Goal: Task Accomplishment & Management: Manage account settings

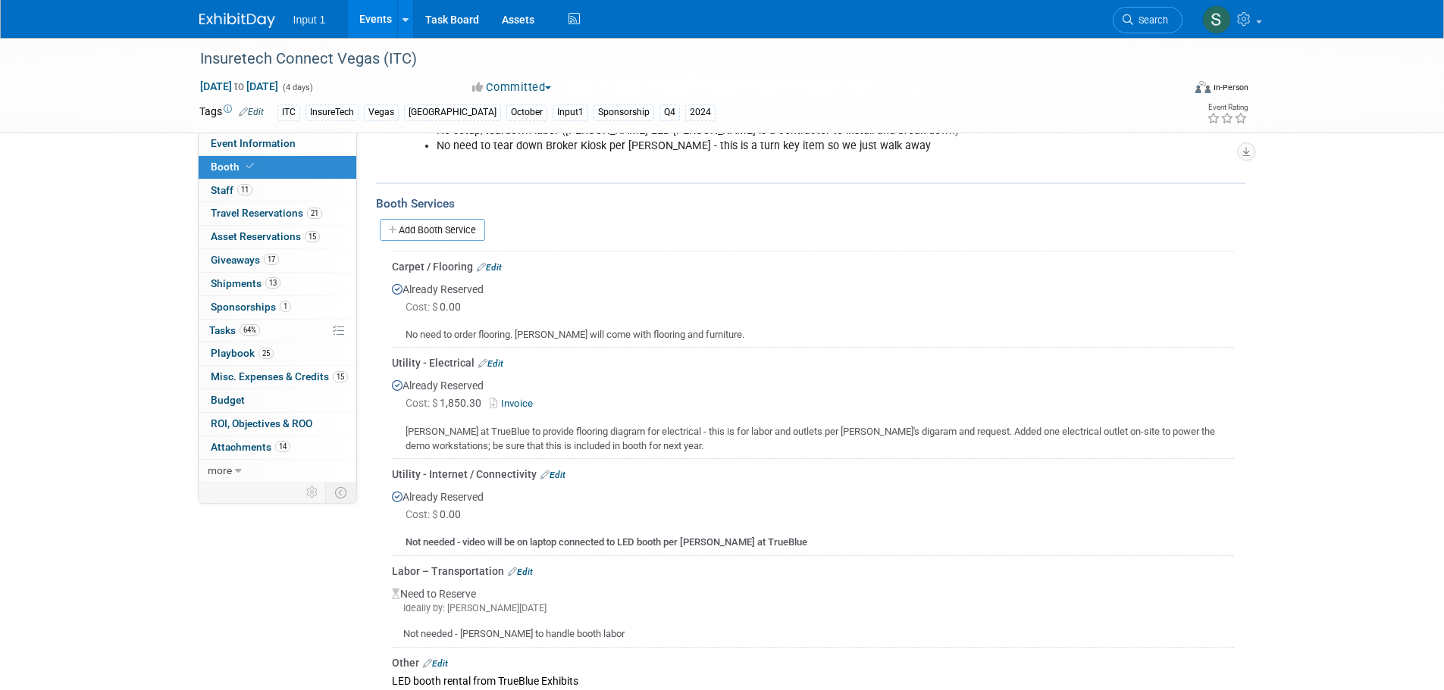
scroll to position [152, 0]
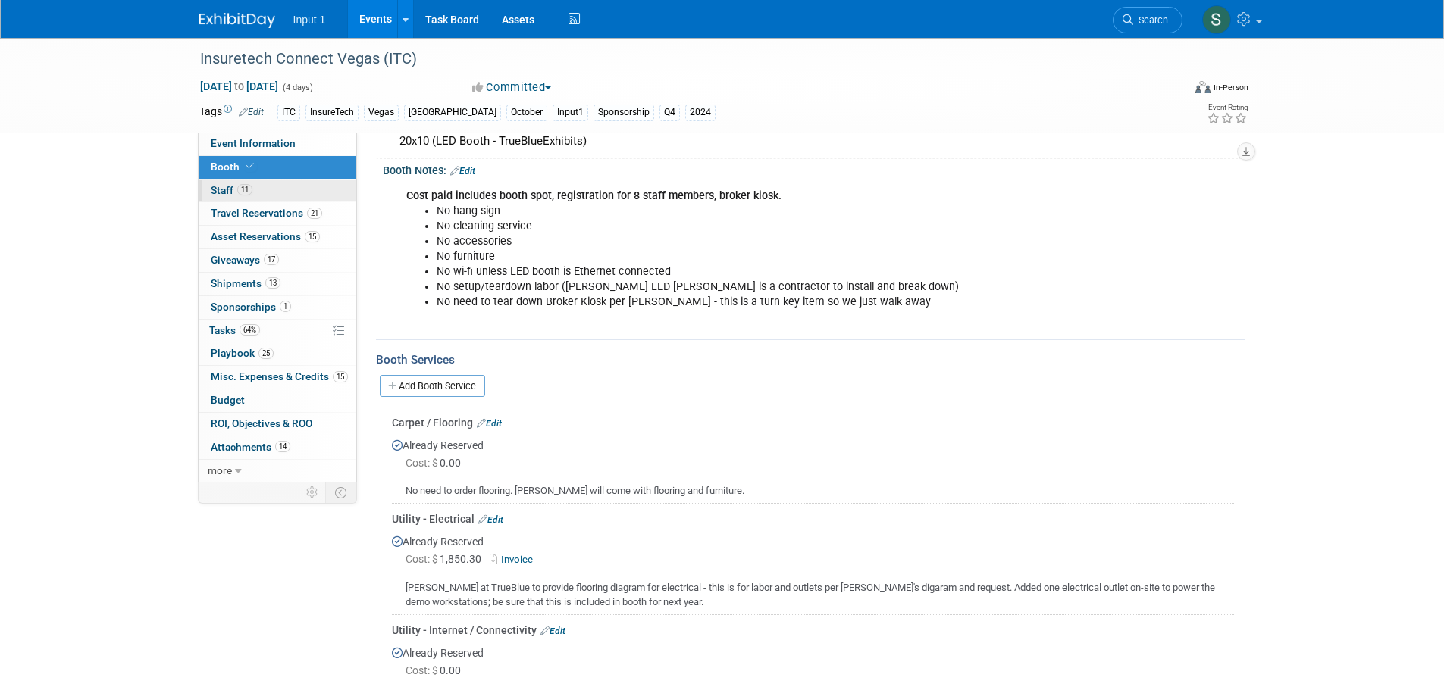
click at [220, 186] on span "Staff 11" at bounding box center [232, 190] width 42 height 12
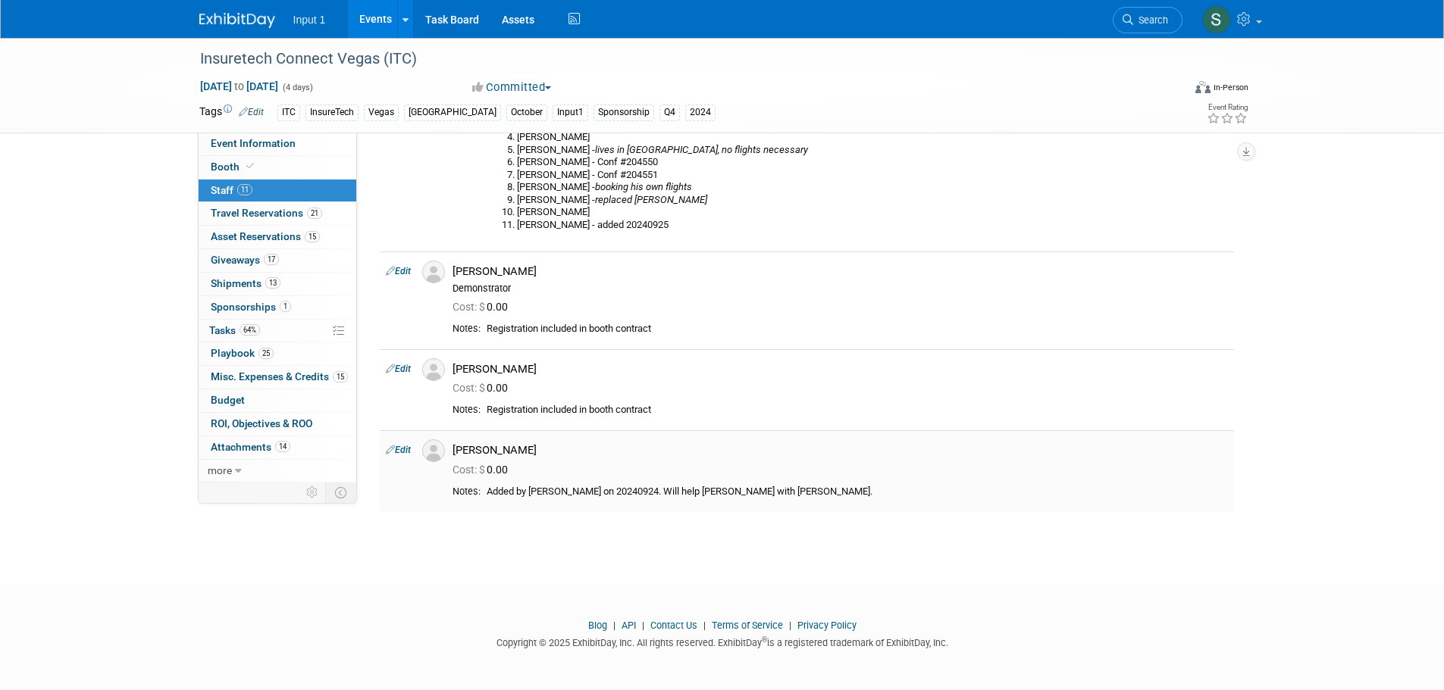
scroll to position [934, 0]
click at [408, 449] on link "Edit" at bounding box center [398, 449] width 25 height 11
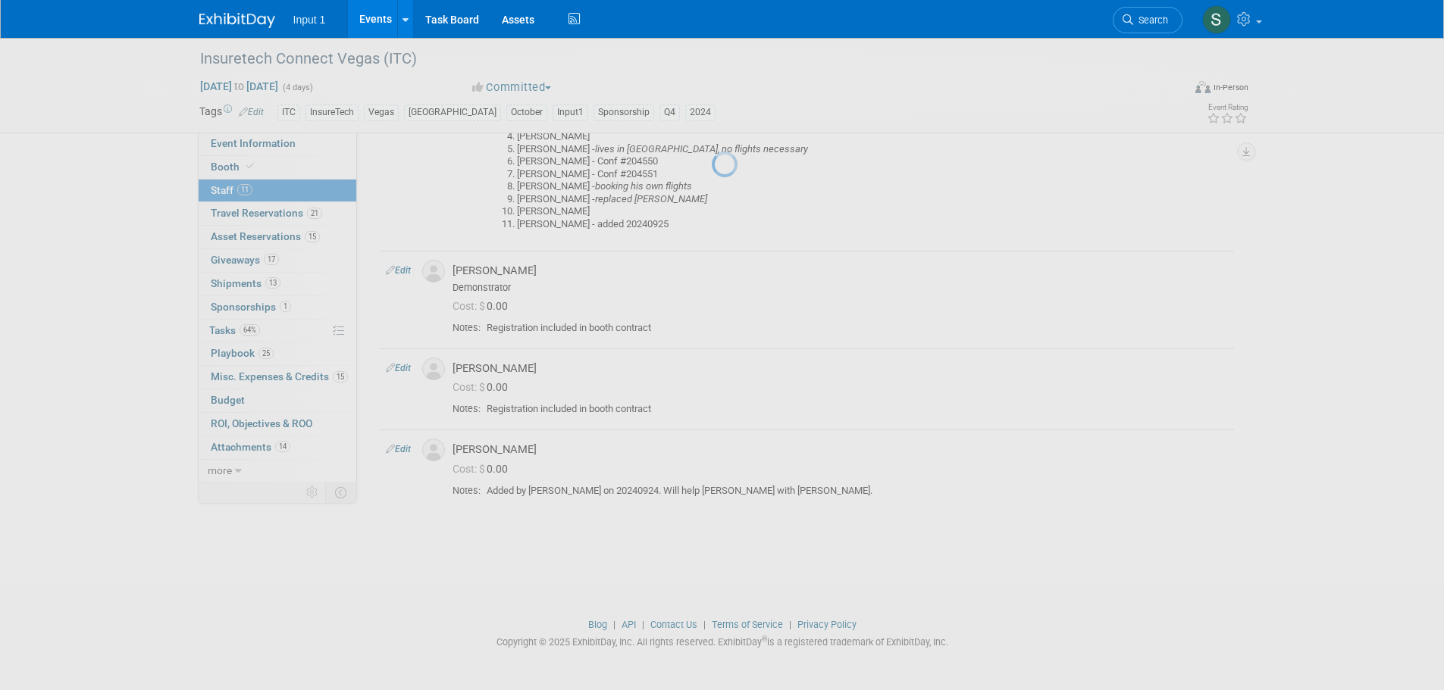
select select "a354e4a6-816b-46f5-90e6-8aaeb89a8a44"
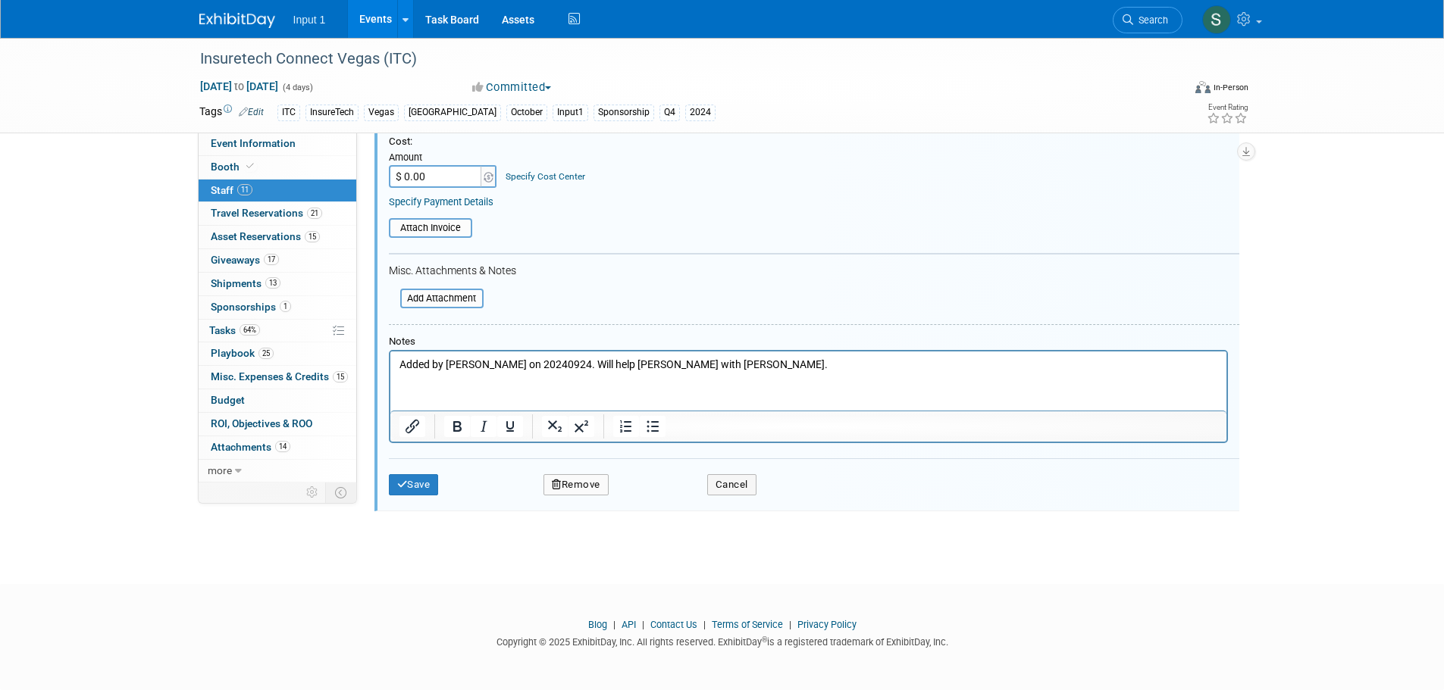
scroll to position [1447, 0]
click at [555, 487] on icon "button" at bounding box center [557, 485] width 10 height 10
click at [653, 497] on link "Yes" at bounding box center [659, 499] width 44 height 24
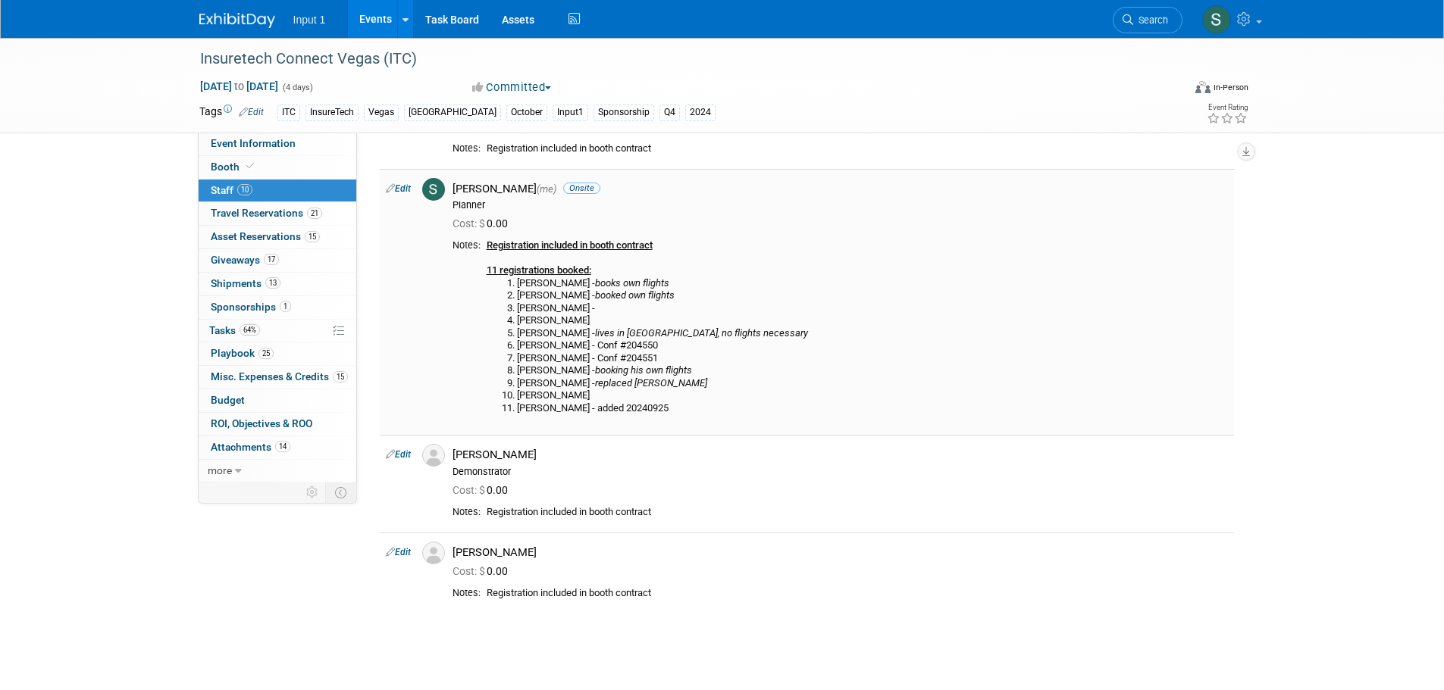
scroll to position [616, 0]
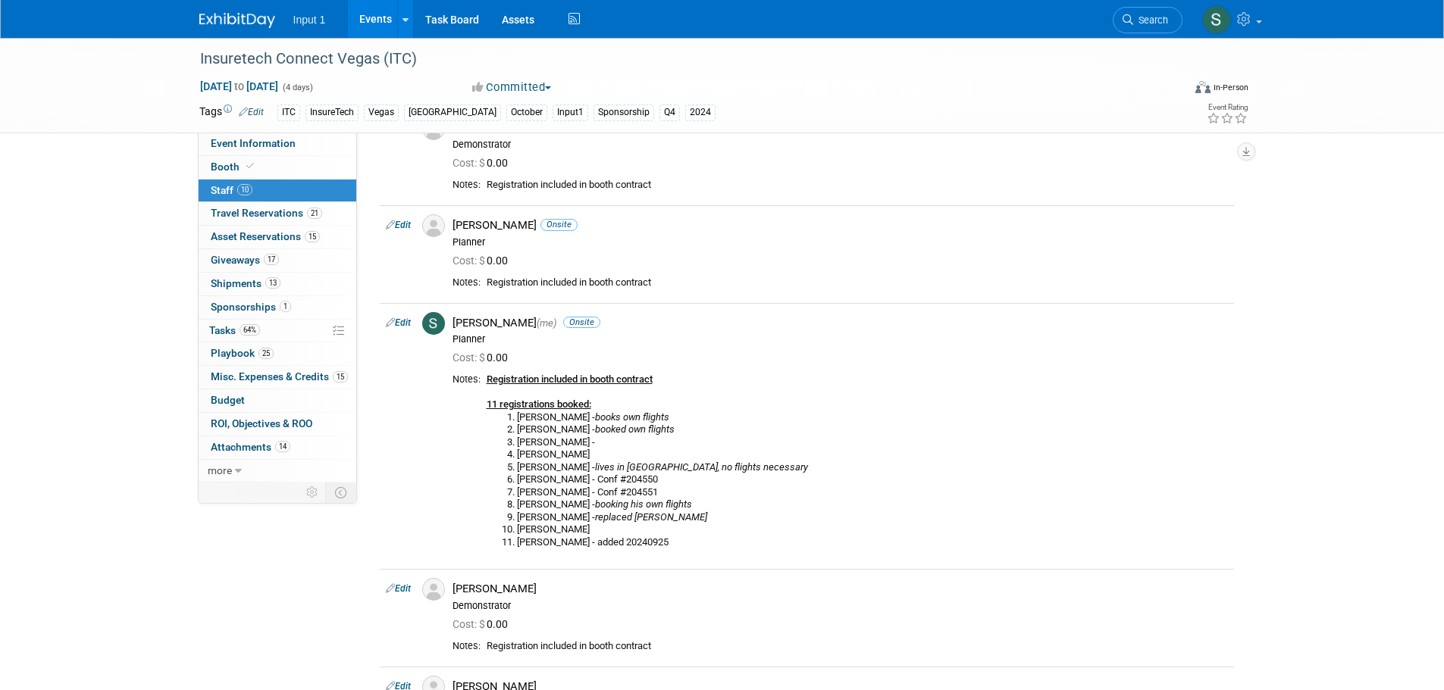
click at [295, 23] on span "Input 1" at bounding box center [309, 20] width 33 height 12
click at [375, 20] on link "Events" at bounding box center [375, 19] width 55 height 38
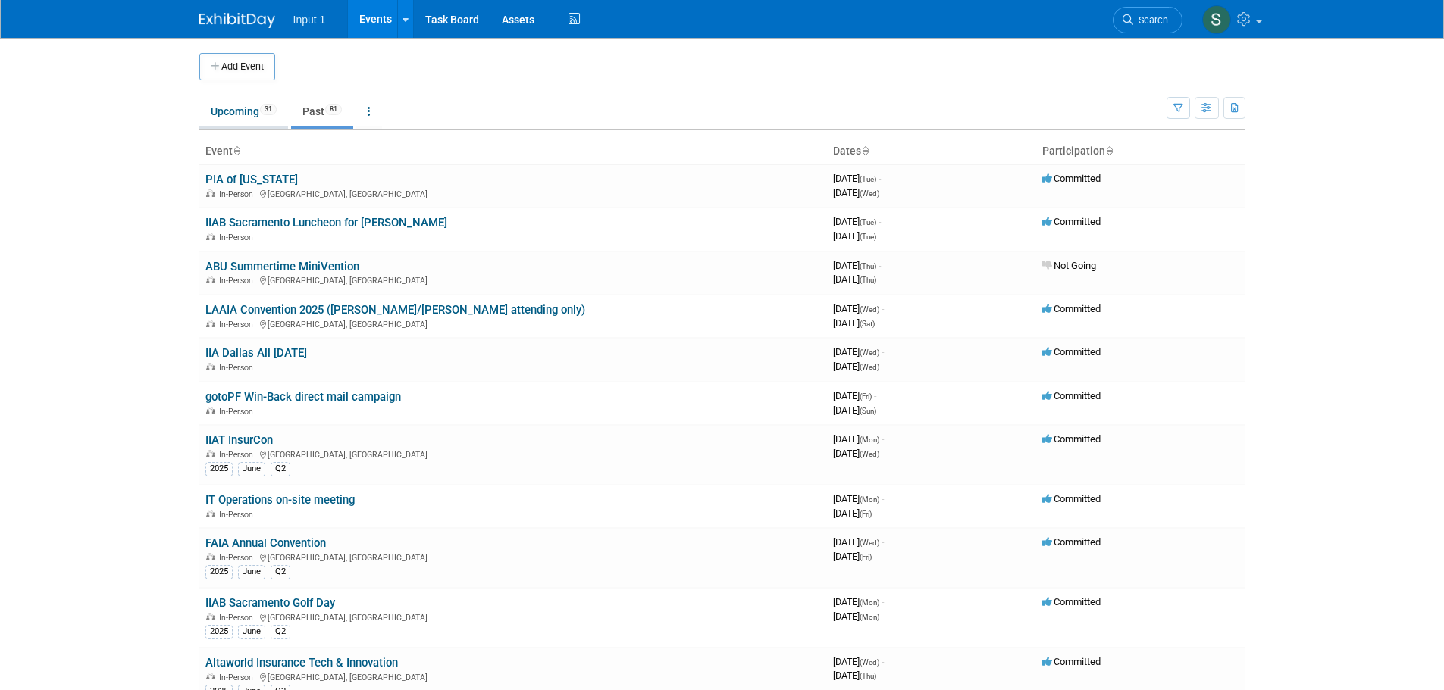
click at [239, 111] on link "Upcoming 31" at bounding box center [243, 111] width 89 height 29
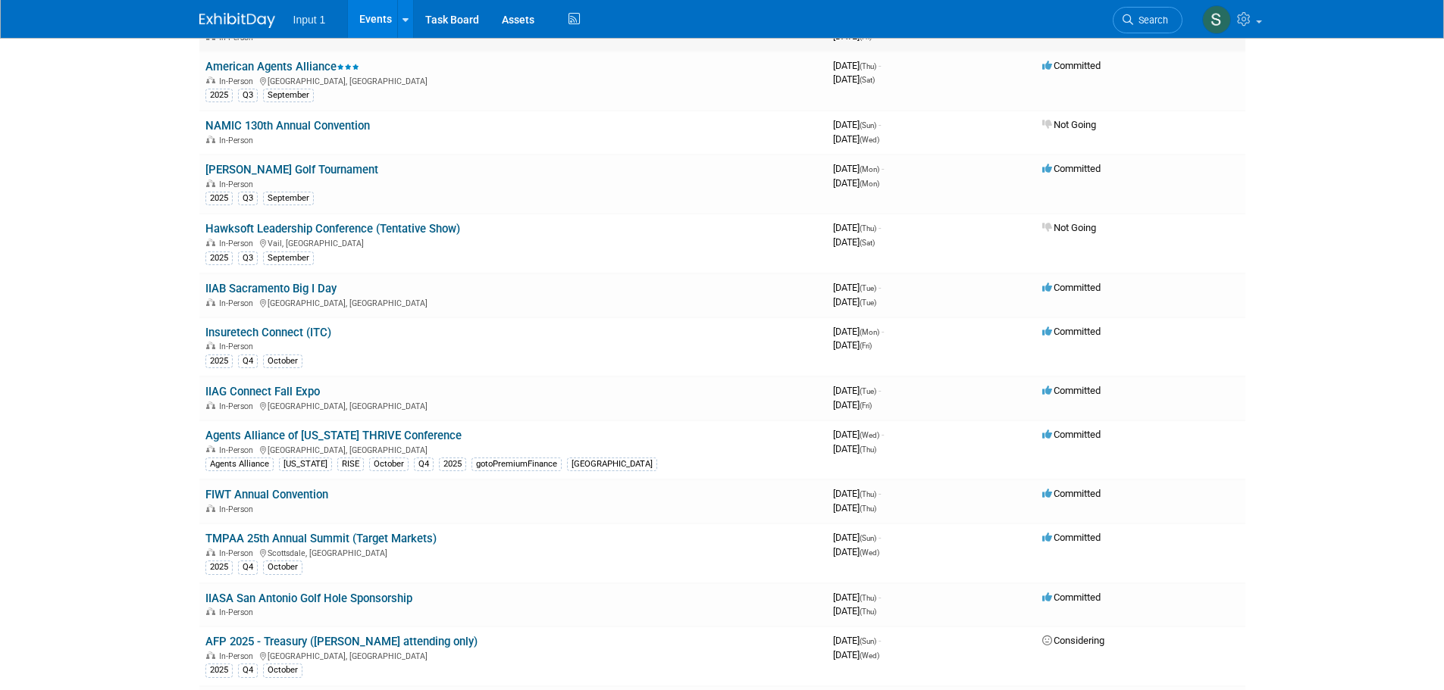
scroll to position [379, 0]
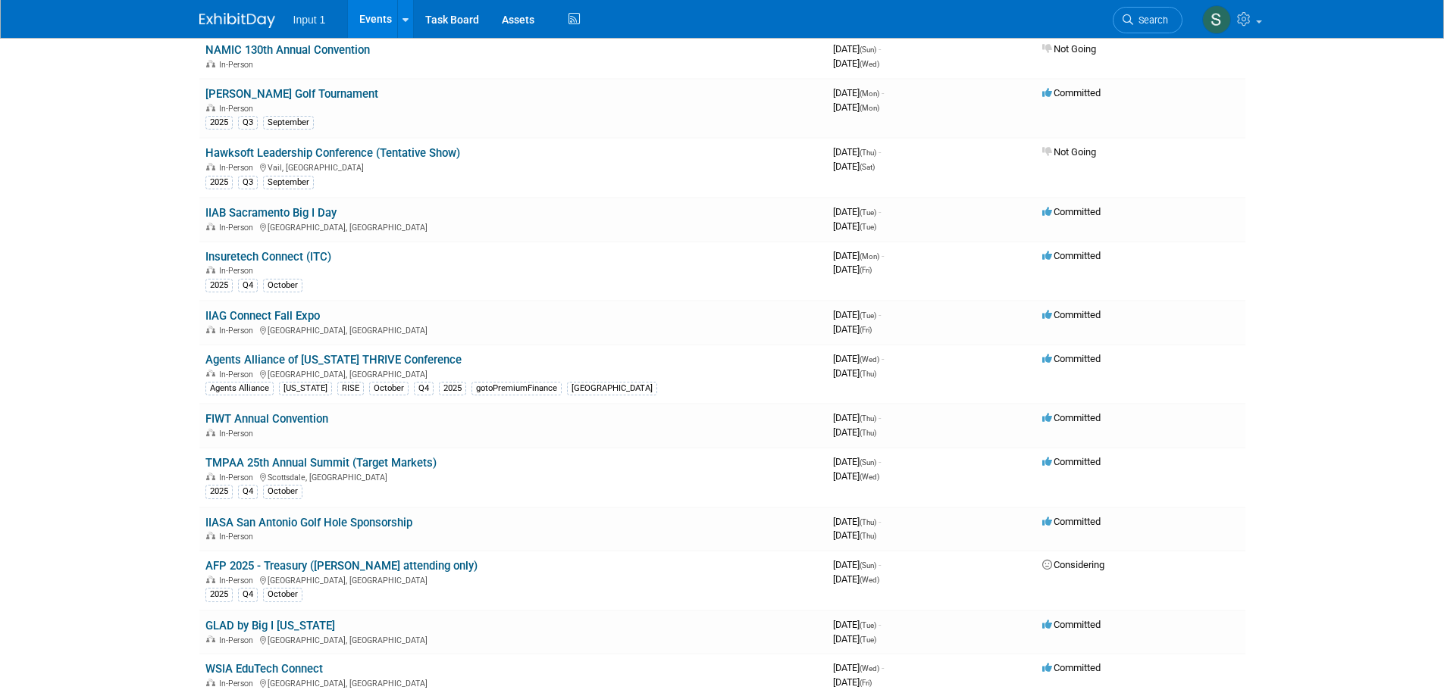
drag, startPoint x: 310, startPoint y: 256, endPoint x: 357, endPoint y: 257, distance: 47.0
click at [311, 256] on link "Insuretech Connect (ITC)" at bounding box center [268, 257] width 126 height 14
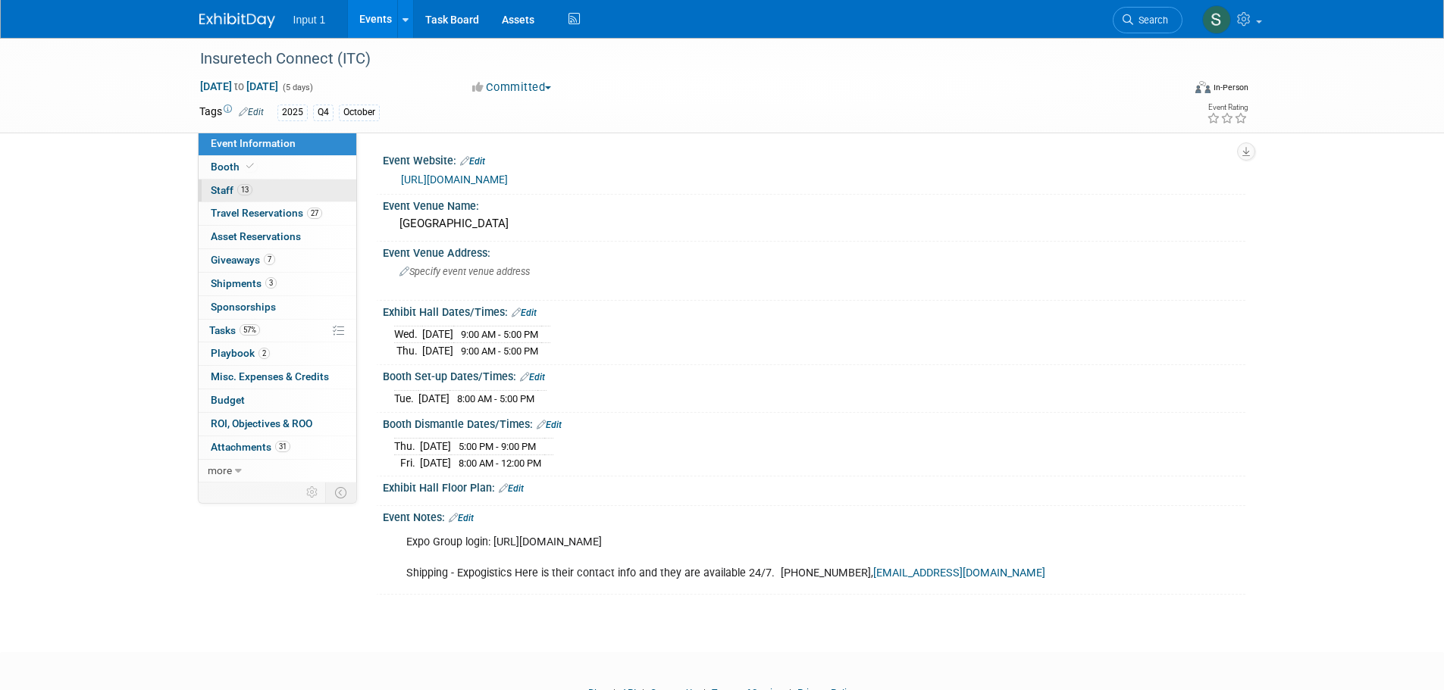
click at [218, 192] on span "Staff 13" at bounding box center [232, 190] width 42 height 12
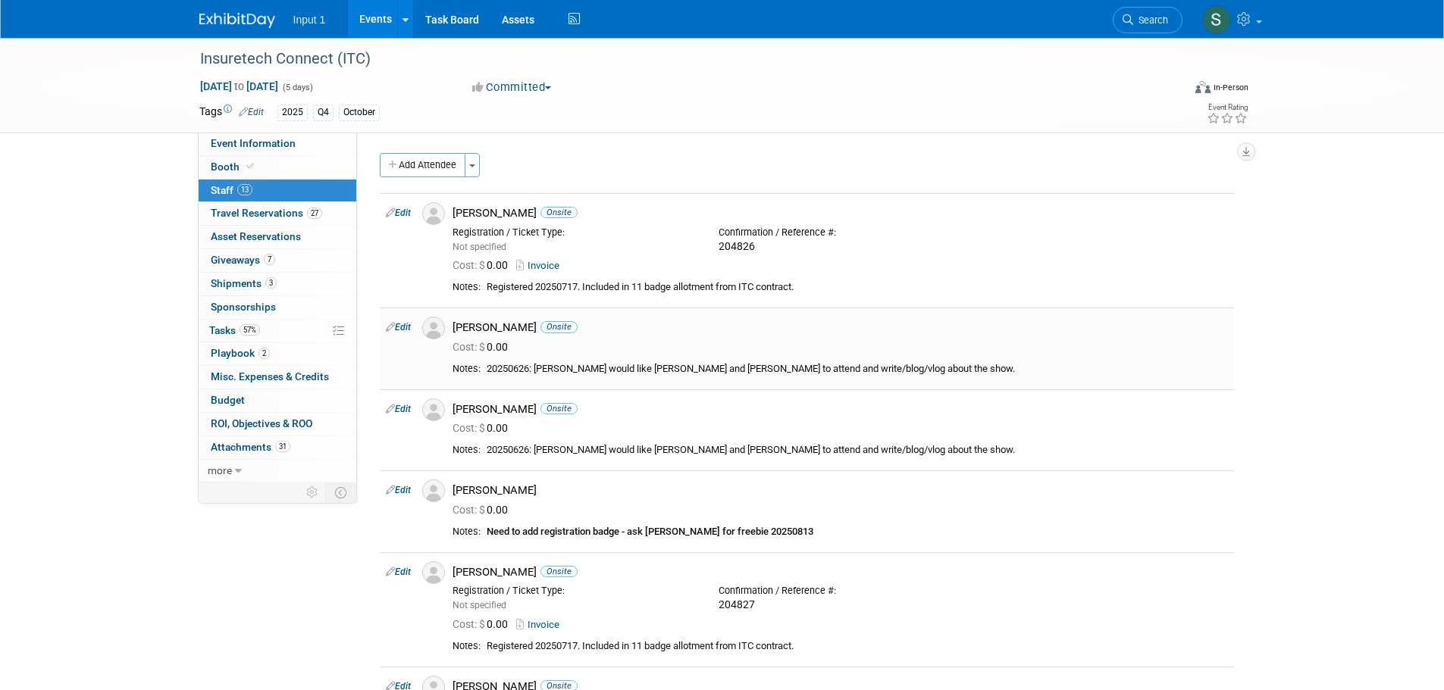
click at [405, 330] on link "Edit" at bounding box center [398, 327] width 25 height 11
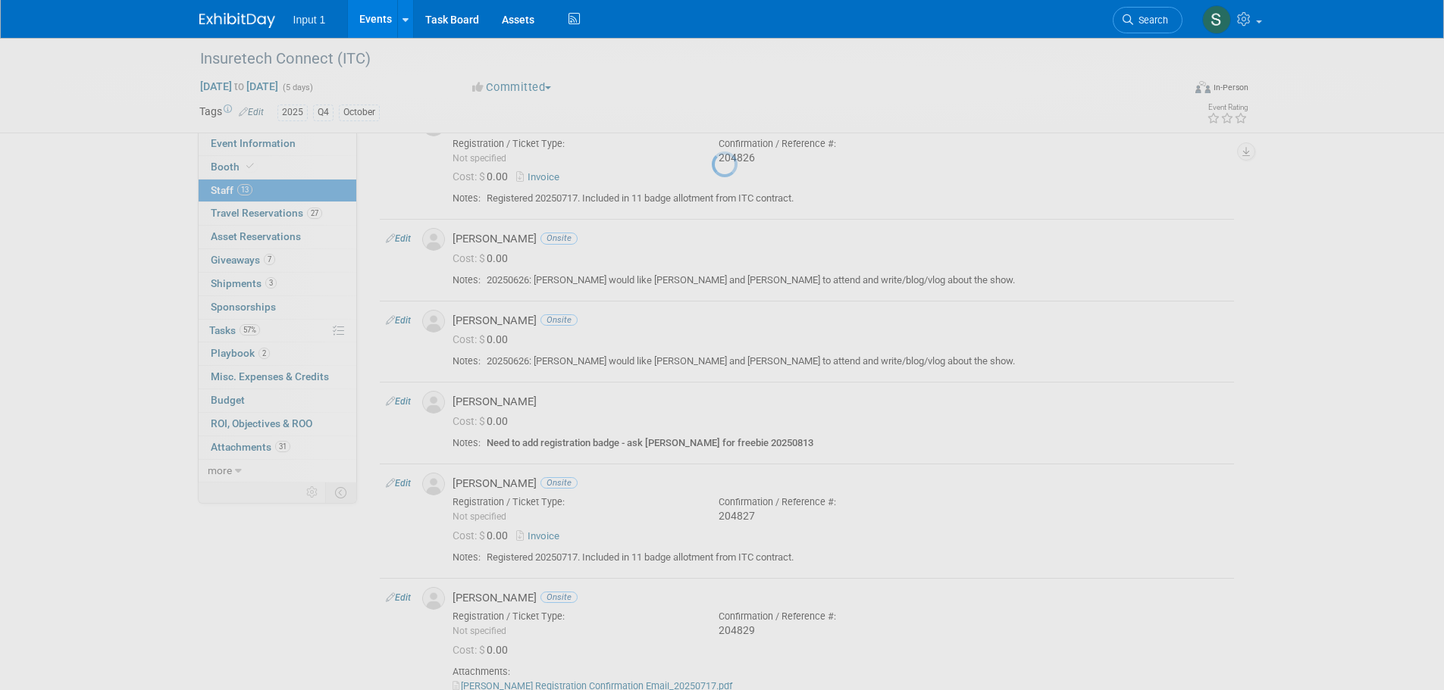
select select "087b82b4-67fb-4546-ad83-daf959f33603"
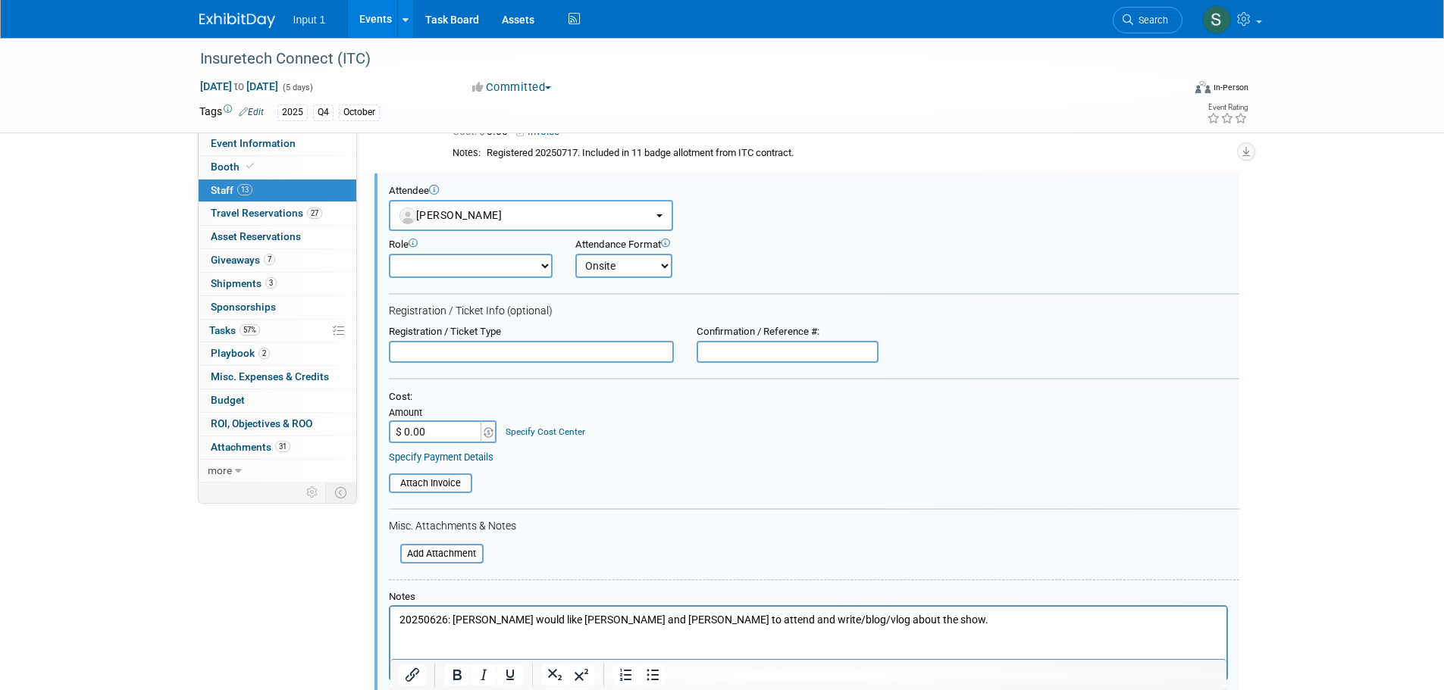
scroll to position [136, 0]
click at [706, 349] on input "text" at bounding box center [787, 351] width 182 height 23
paste input "CIV00402389"
type input "CIV00402389"
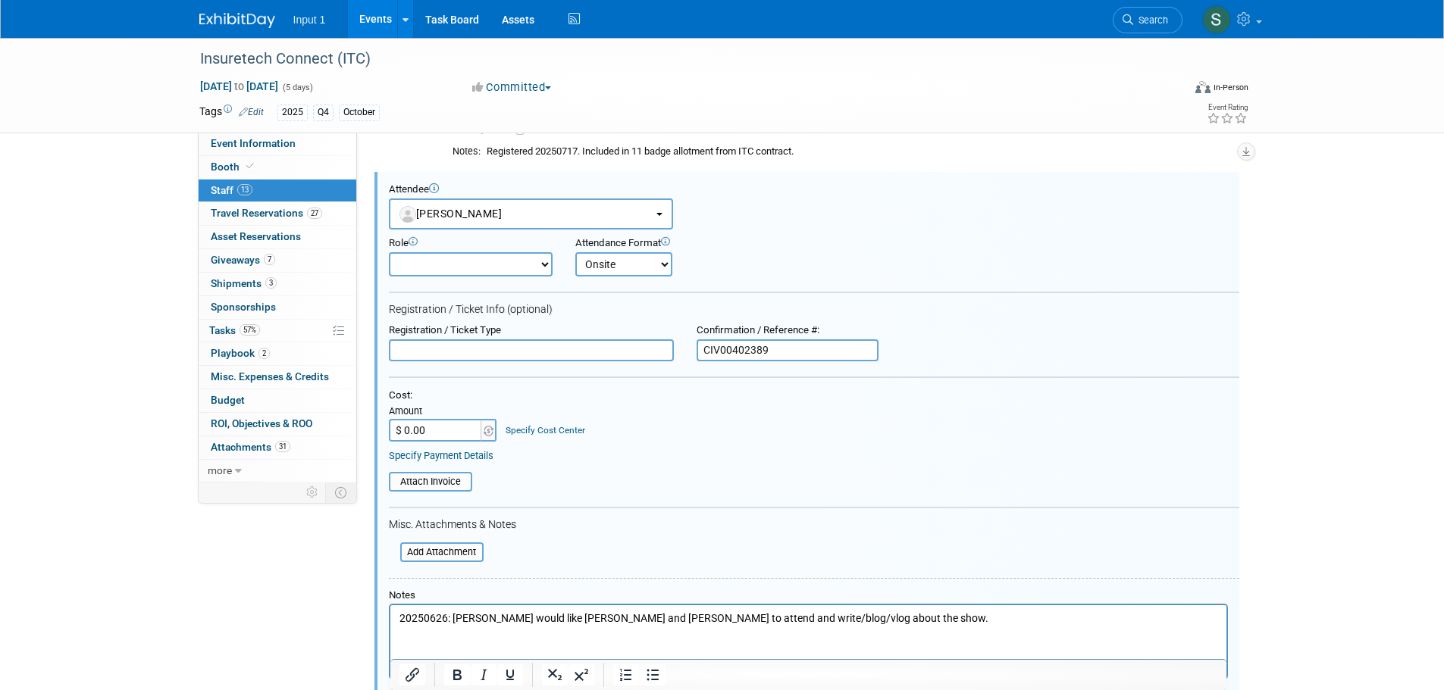
click at [521, 262] on select "Demonstrator Host Planner Presenter Sales Representative Set-up/Dismantle Crew …" at bounding box center [471, 264] width 164 height 24
click at [389, 252] on select "Demonstrator Host Planner Presenter Sales Representative Set-up/Dismantle Crew …" at bounding box center [471, 264] width 164 height 24
click at [768, 258] on div "Attendance Format Onsite Remote" at bounding box center [673, 256] width 196 height 39
click at [440, 361] on input "text" at bounding box center [531, 351] width 285 height 23
type input "Online Contract Addendum/Invoice"
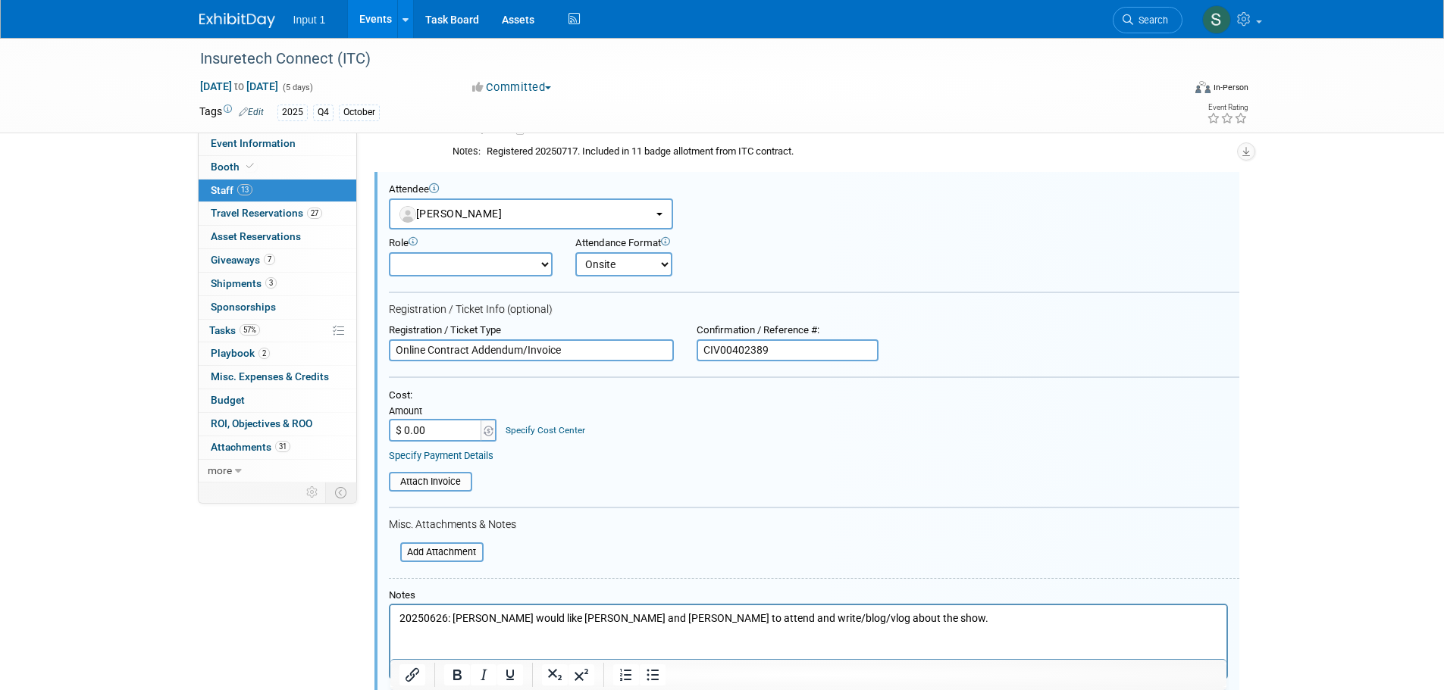
click at [445, 433] on input "$ 0.00" at bounding box center [436, 430] width 95 height 23
click at [572, 466] on div "Attach Invoice" at bounding box center [814, 477] width 850 height 30
type input "$ 1,995.00"
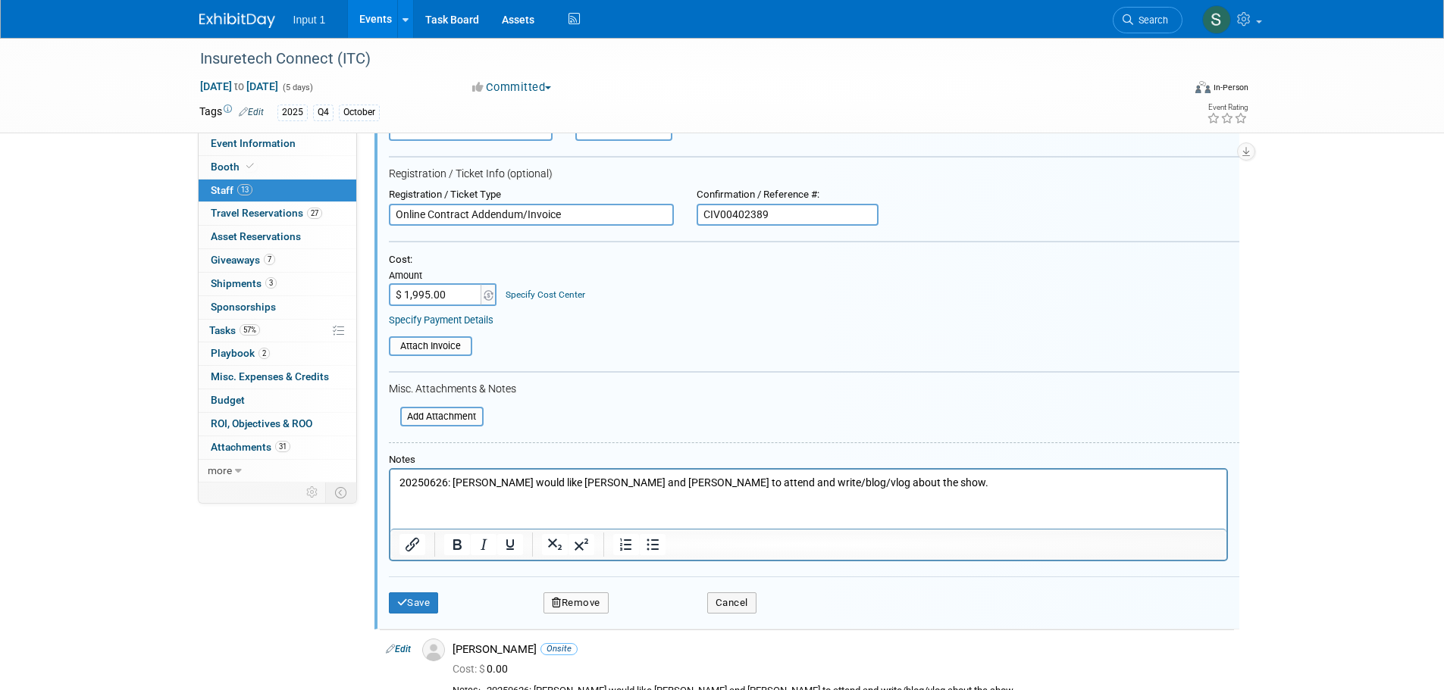
scroll to position [287, 0]
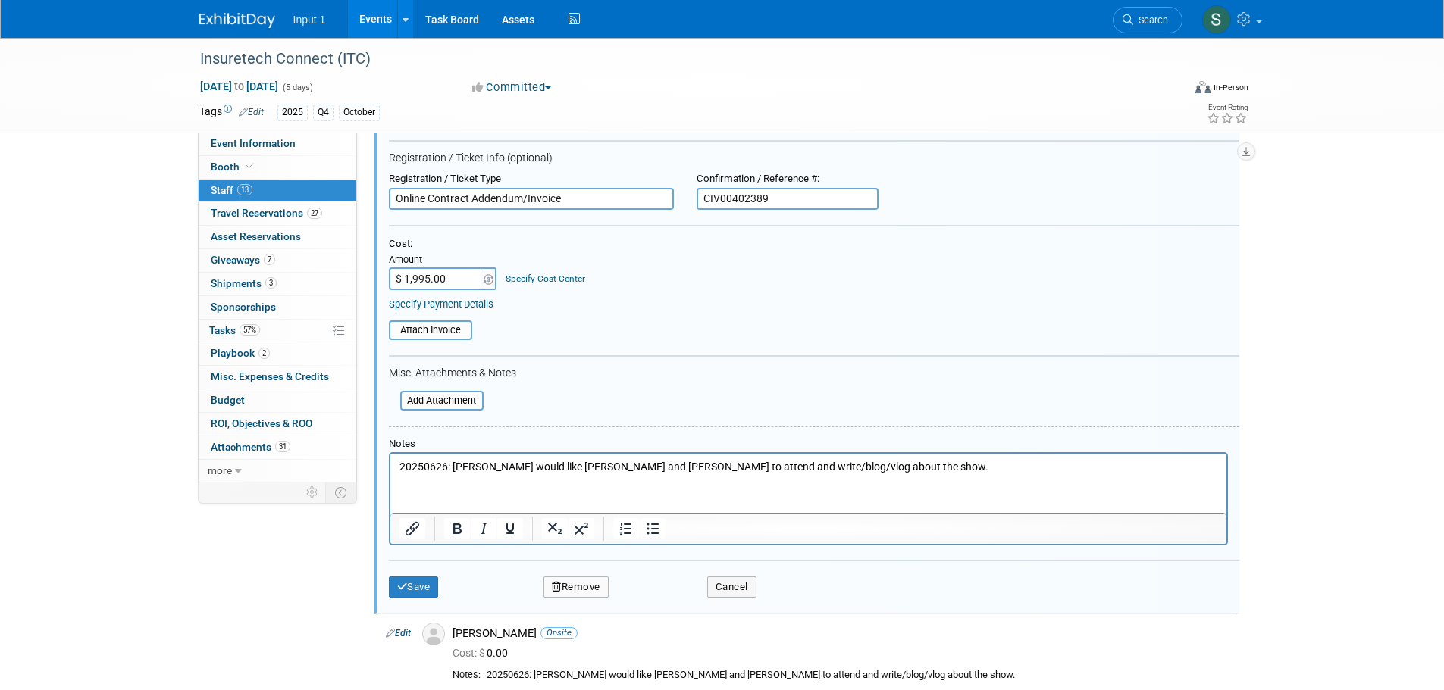
click at [940, 456] on html "20250626: Ewa would like Jamie and Gillian to attend and write/blog/vlog about …" at bounding box center [808, 464] width 836 height 21
click at [411, 593] on button "Save" at bounding box center [414, 587] width 50 height 21
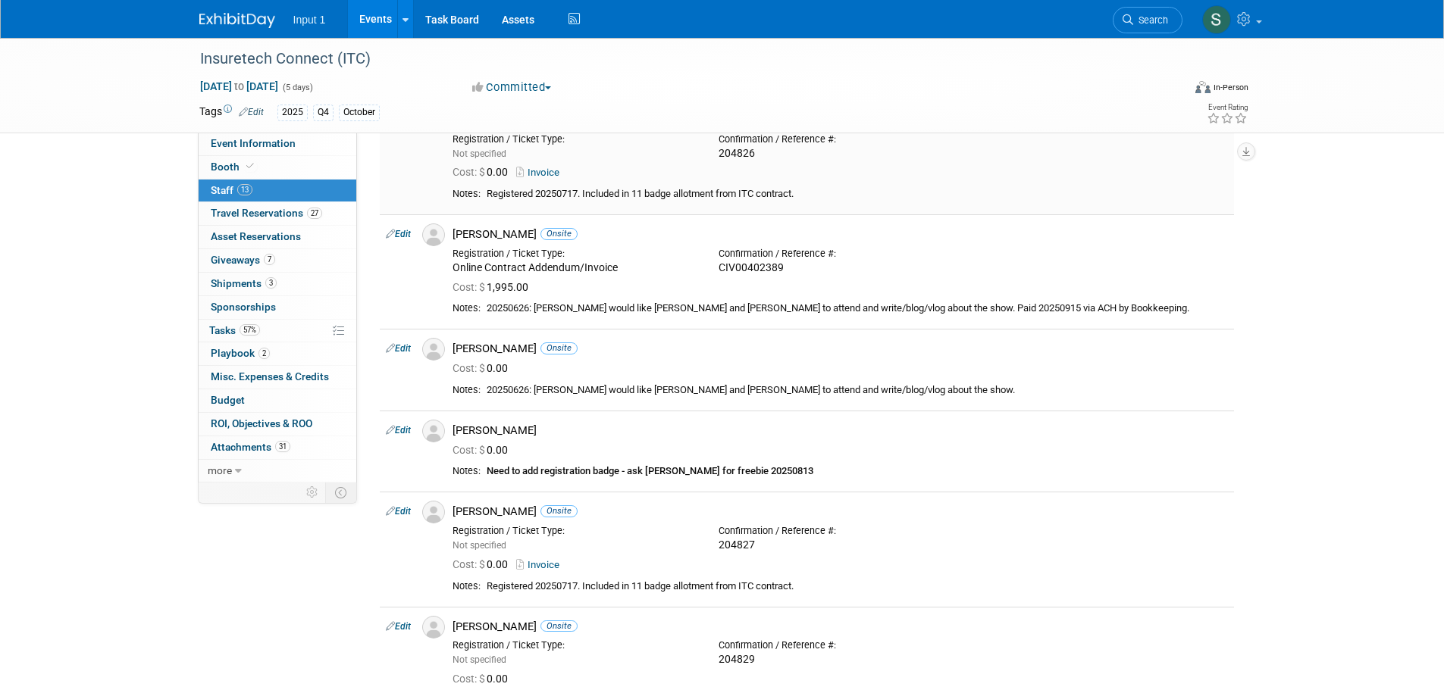
scroll to position [0, 0]
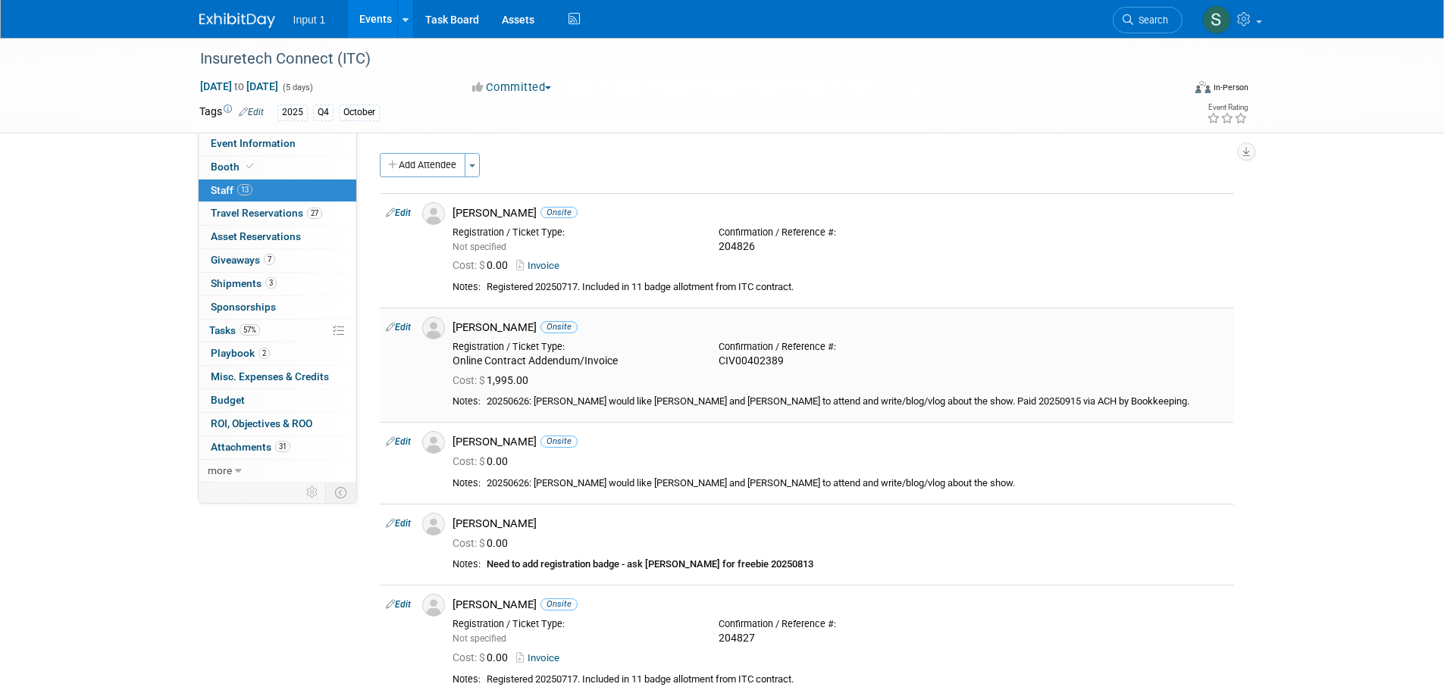
click at [408, 327] on link "Edit" at bounding box center [398, 327] width 25 height 11
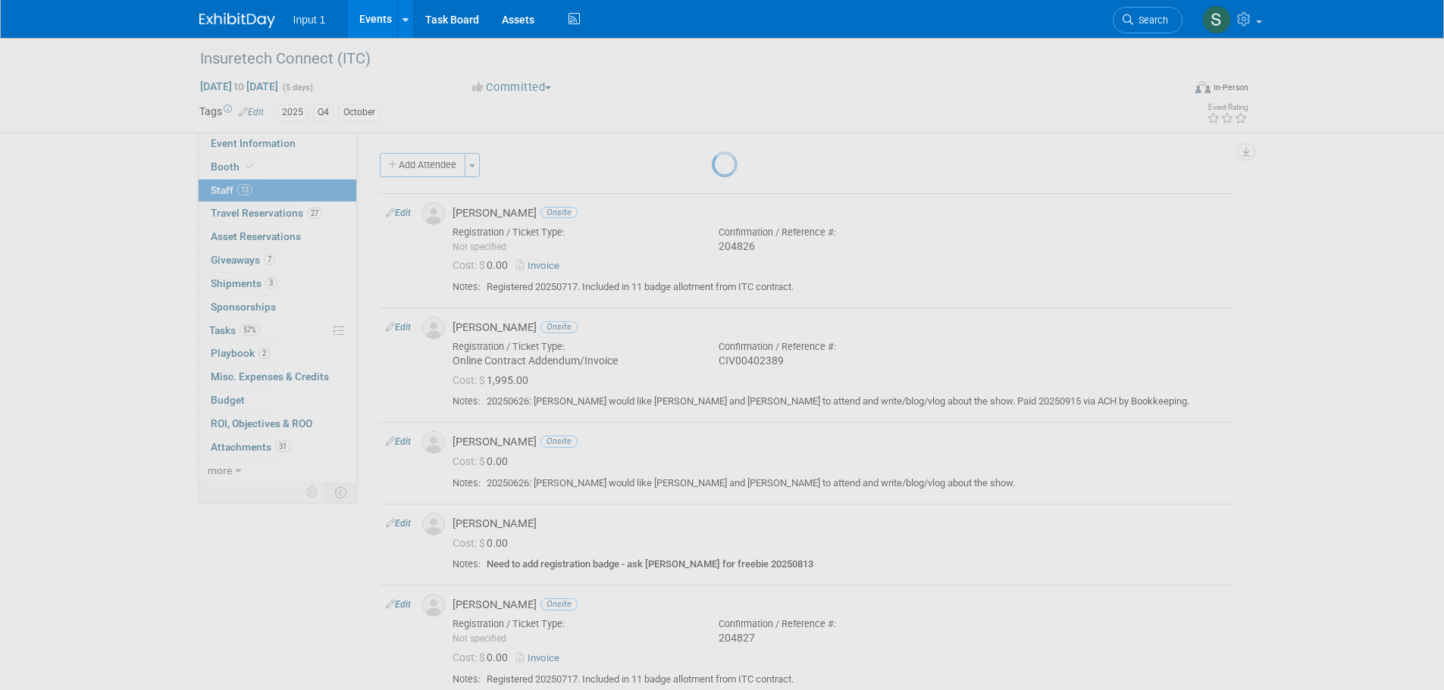
select select "087b82b4-67fb-4546-ad83-daf959f33603"
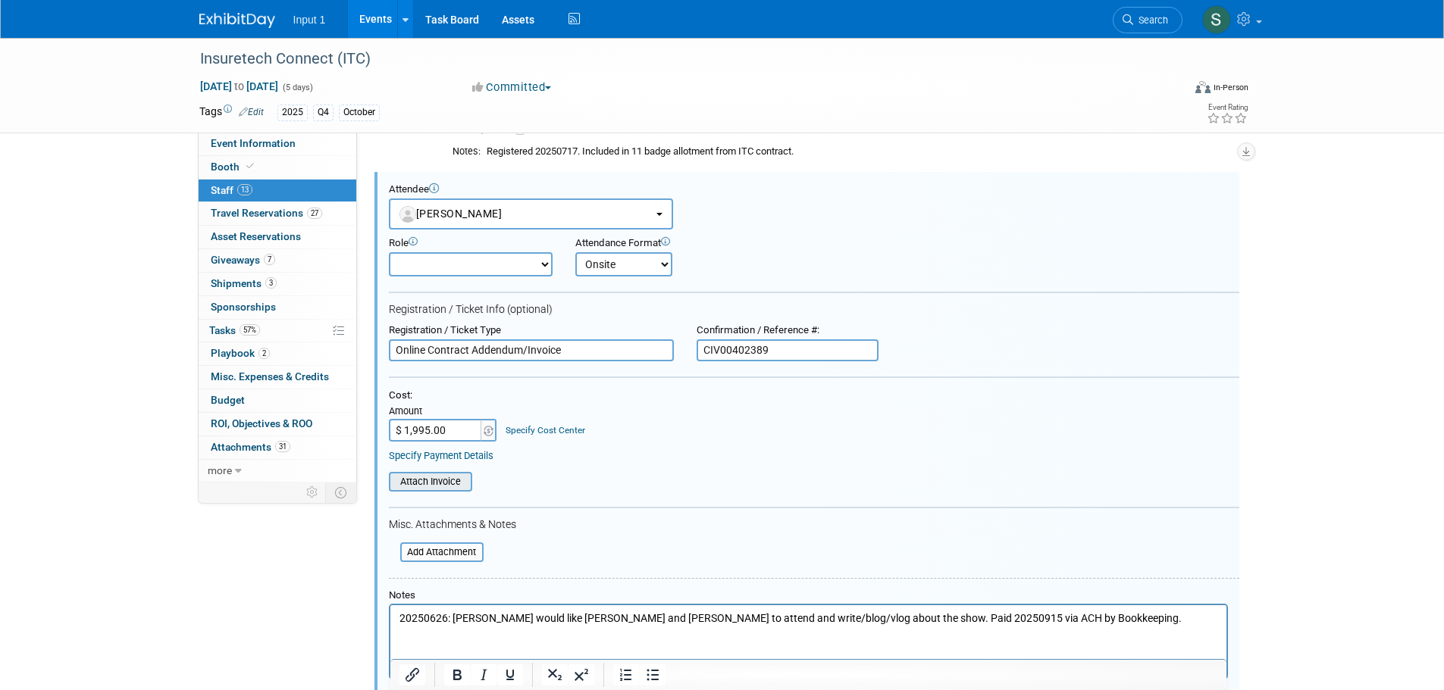
click at [408, 486] on input "file" at bounding box center [380, 482] width 180 height 17
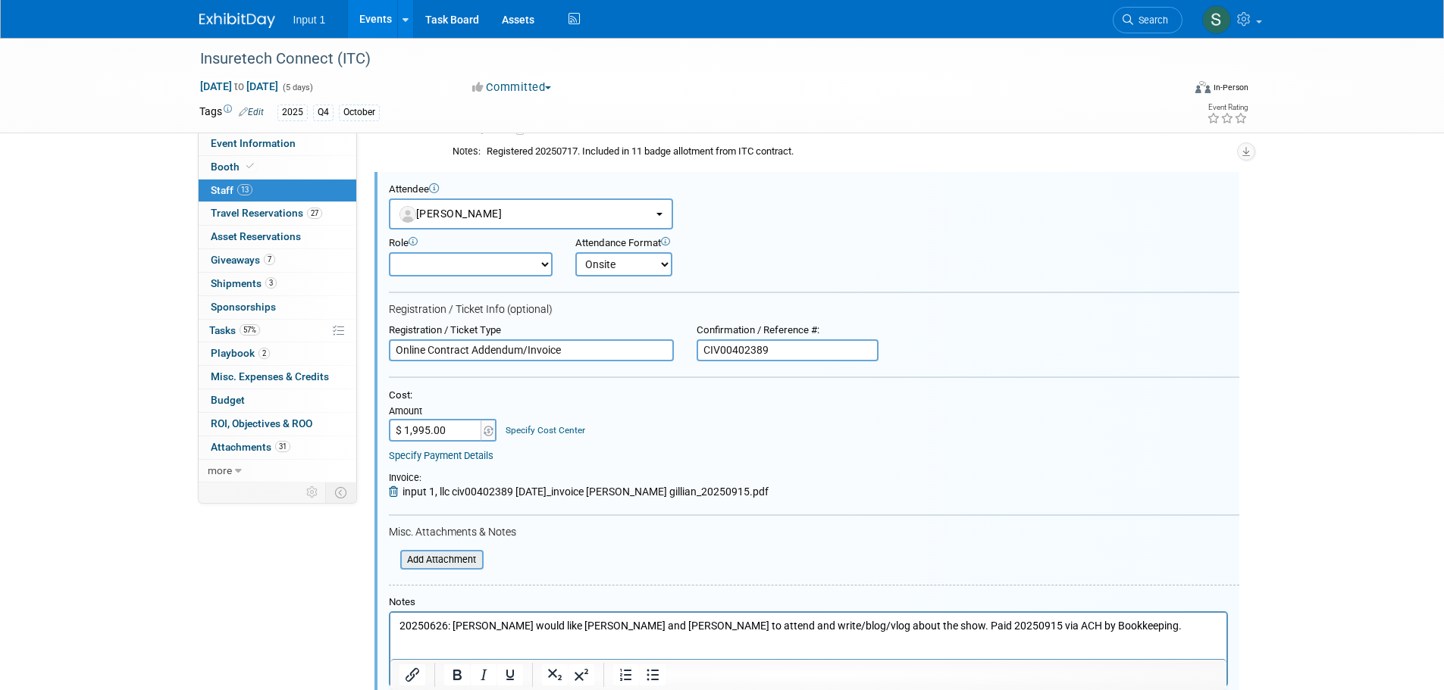
click at [426, 569] on div "Add Attachment" at bounding box center [441, 560] width 83 height 20
click at [427, 558] on input "file" at bounding box center [392, 560] width 180 height 17
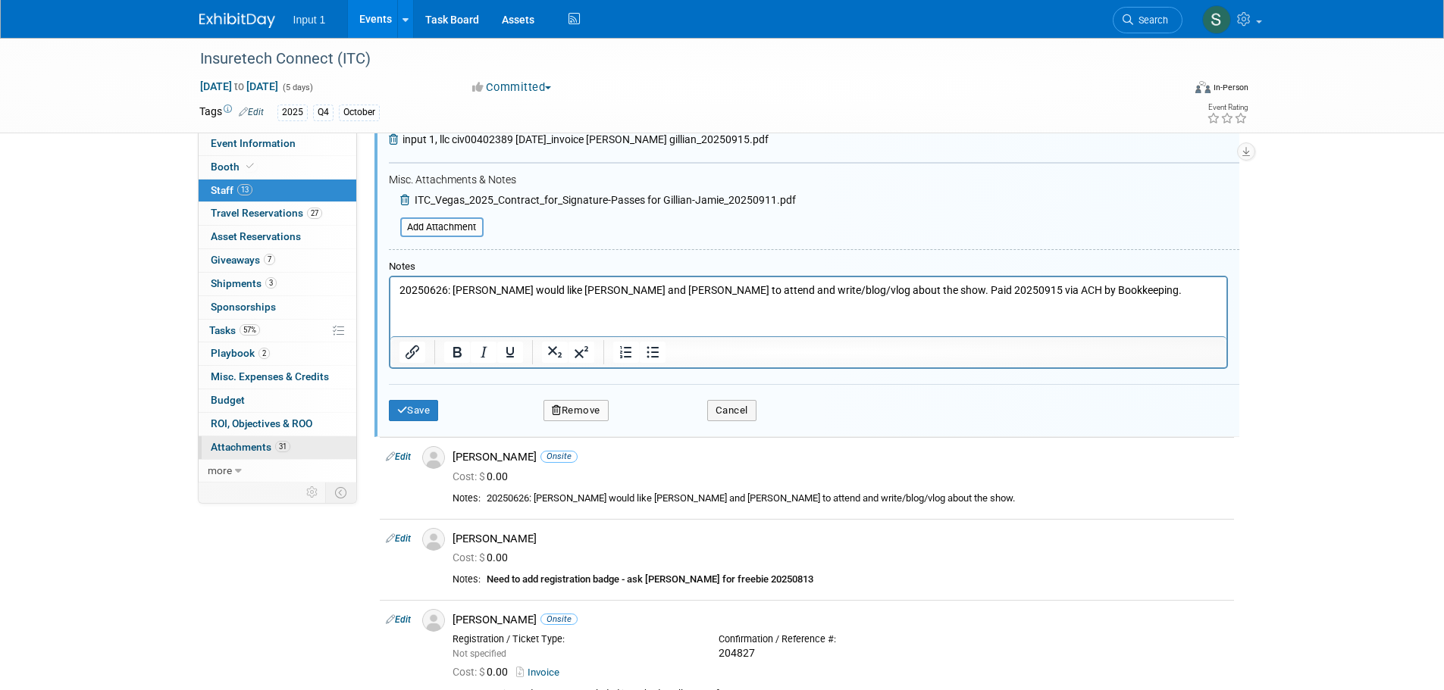
scroll to position [515, 0]
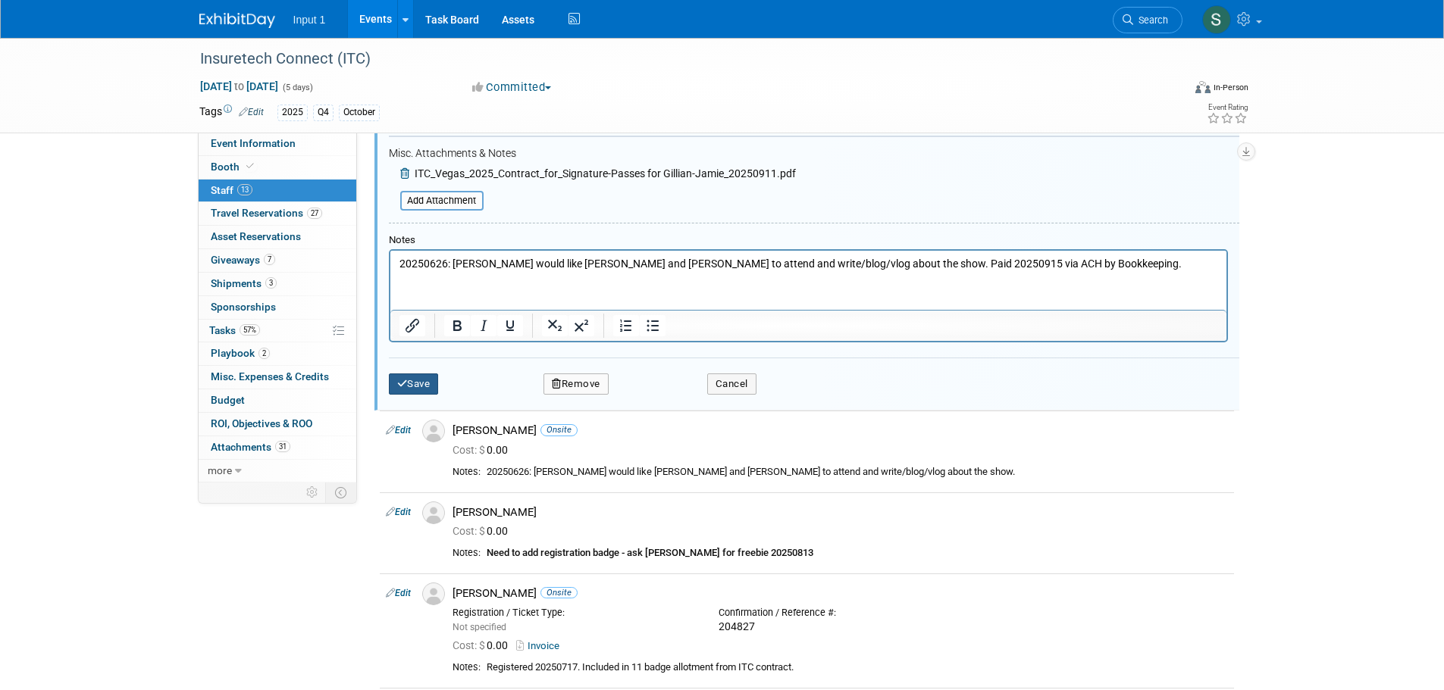
click at [399, 387] on icon "submit" at bounding box center [402, 384] width 11 height 10
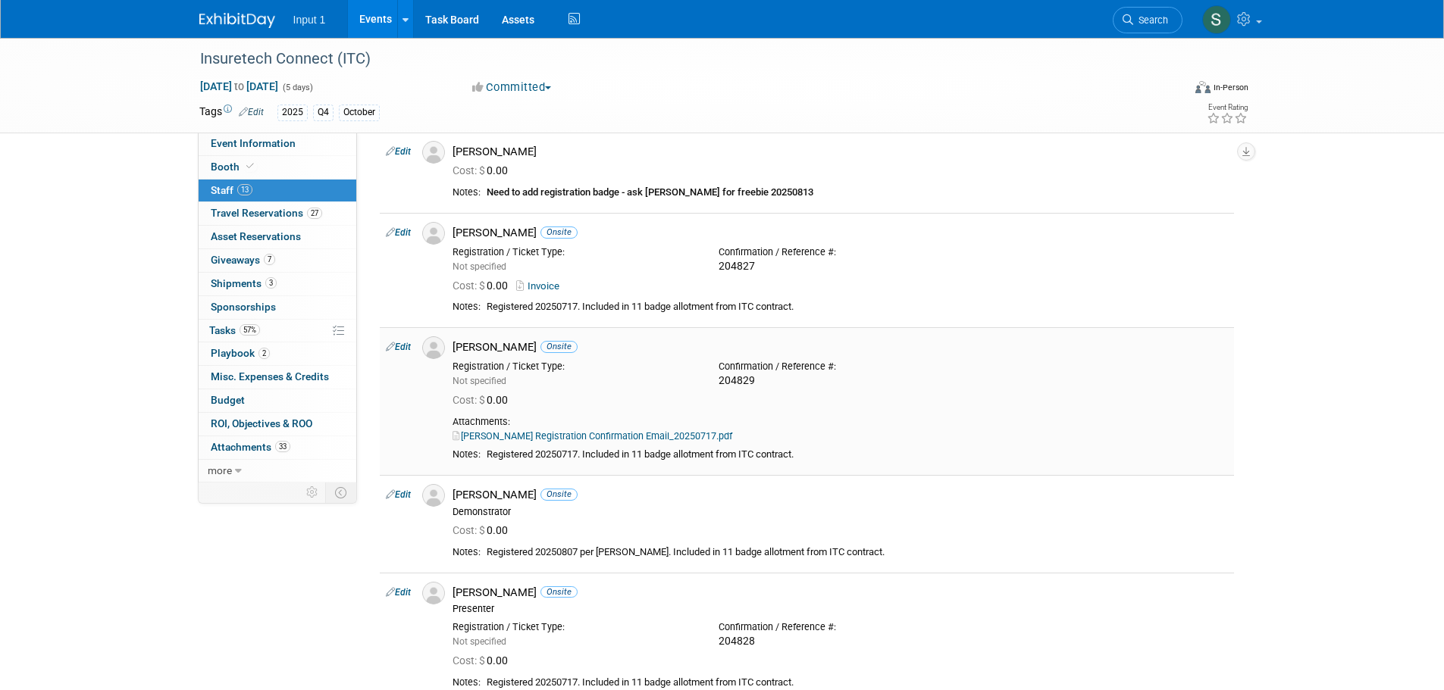
scroll to position [287, 0]
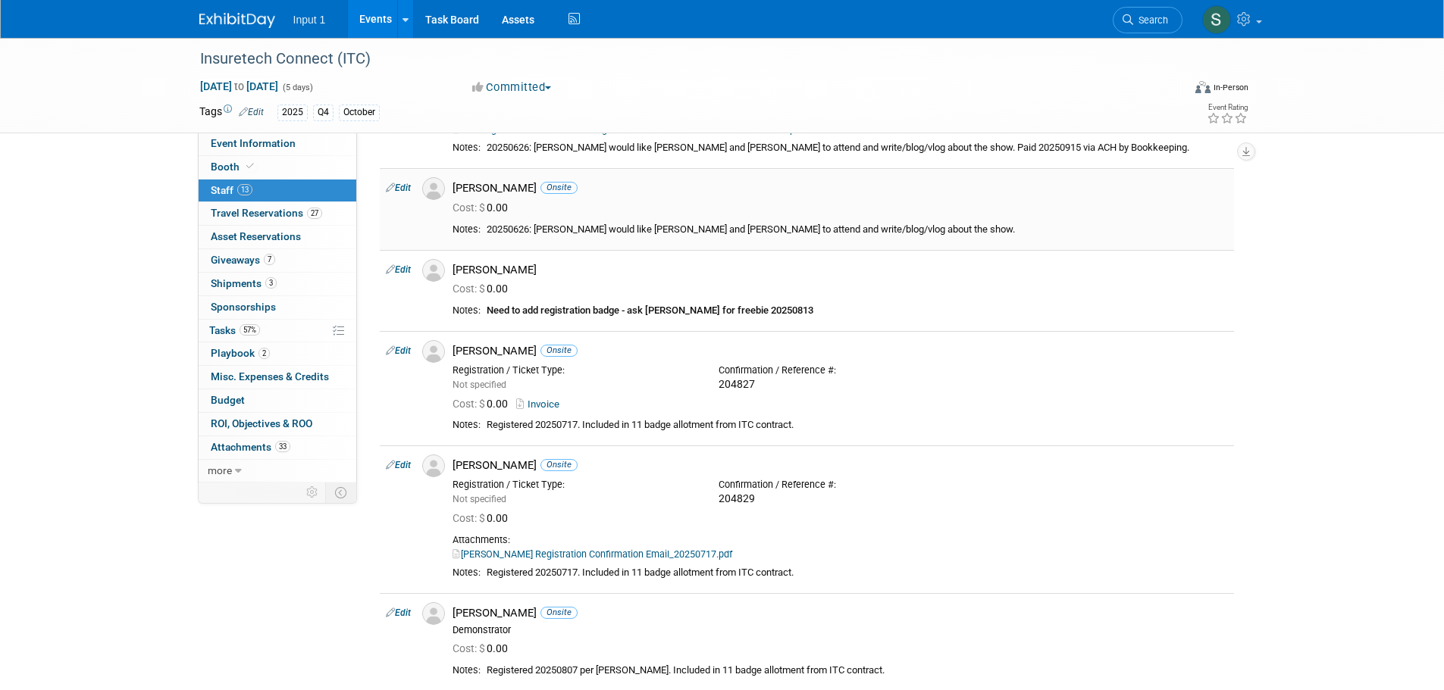
click at [399, 187] on link "Edit" at bounding box center [398, 188] width 25 height 11
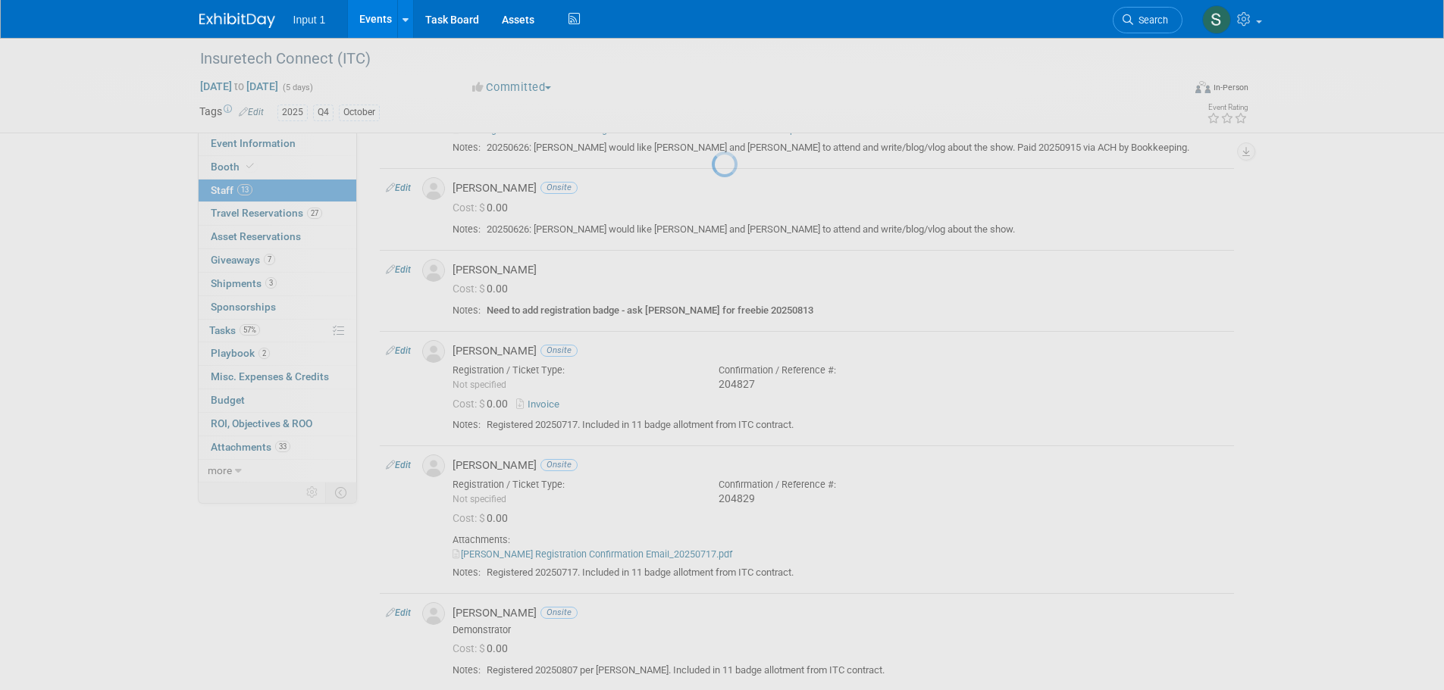
select select "57254a73-cf63-45c9-b923-5d3305e129fa"
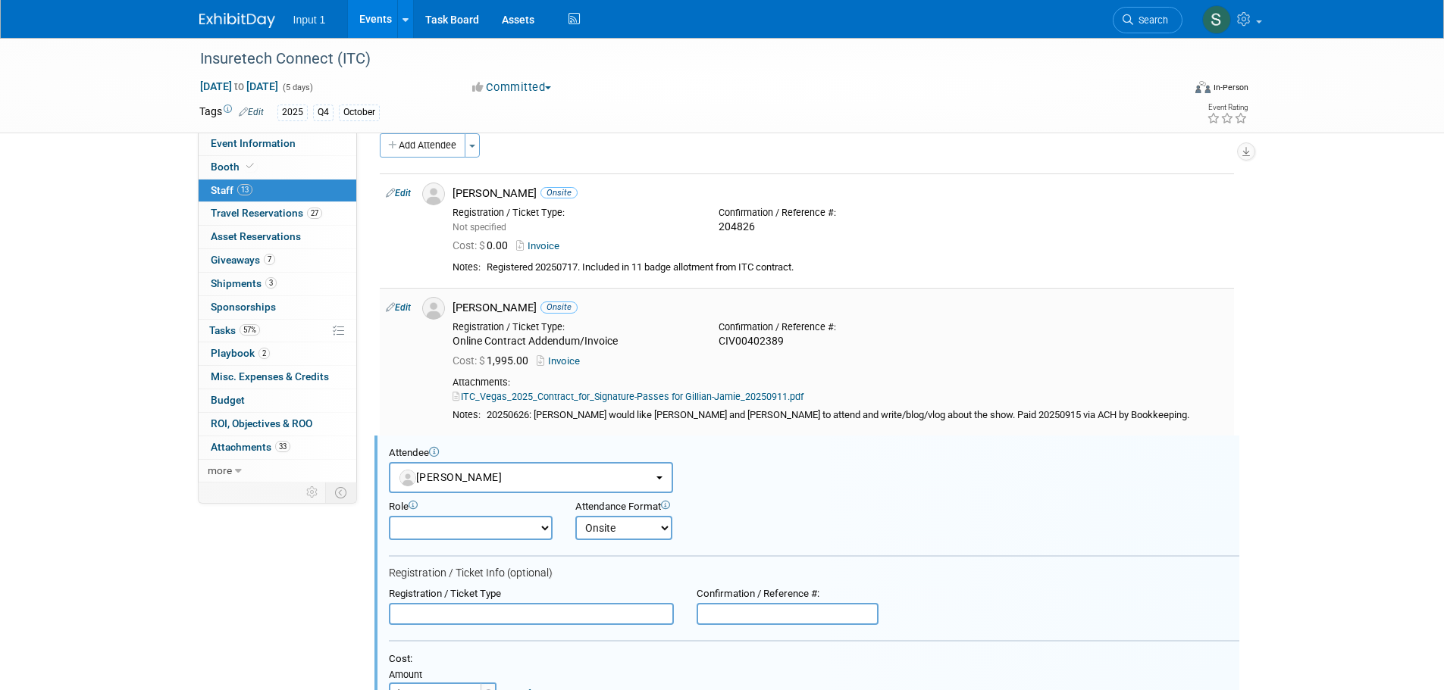
scroll to position [0, 0]
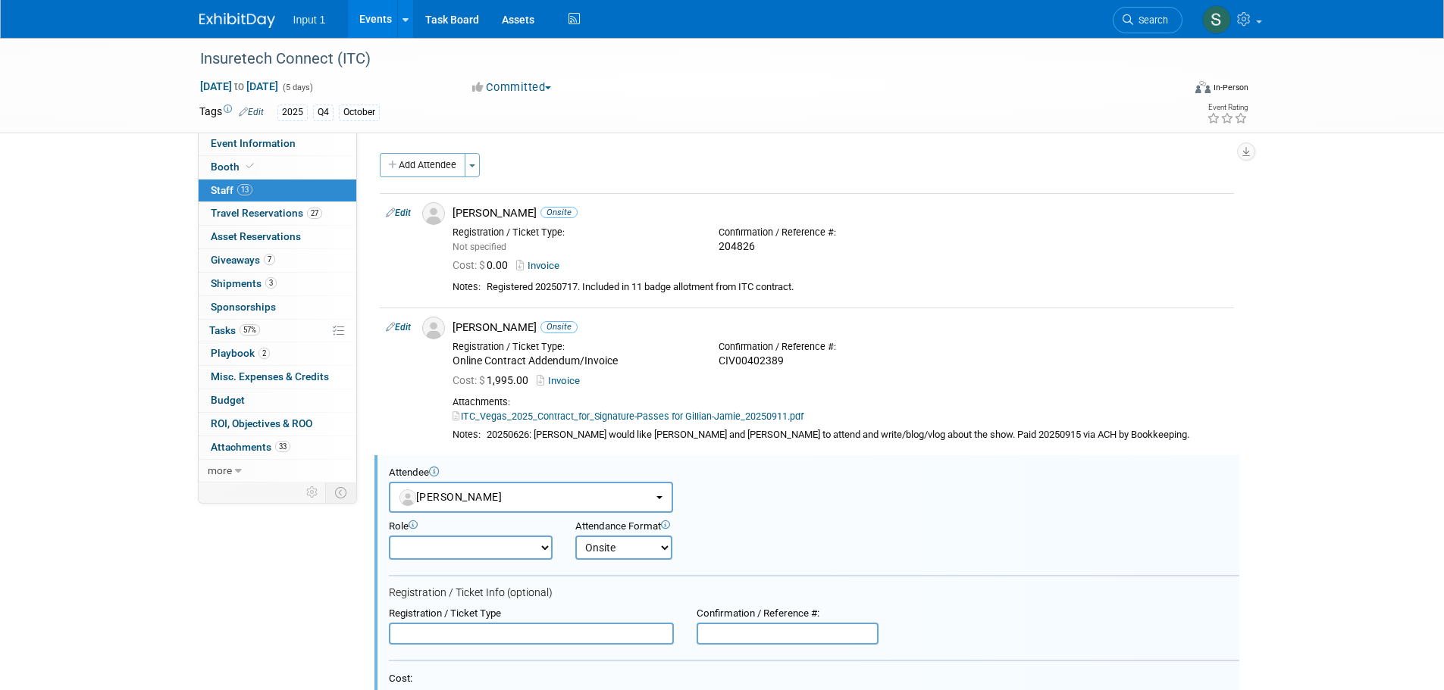
click at [507, 624] on input "text" at bounding box center [531, 634] width 285 height 23
type input "Online Contract Addendum/Invoice"
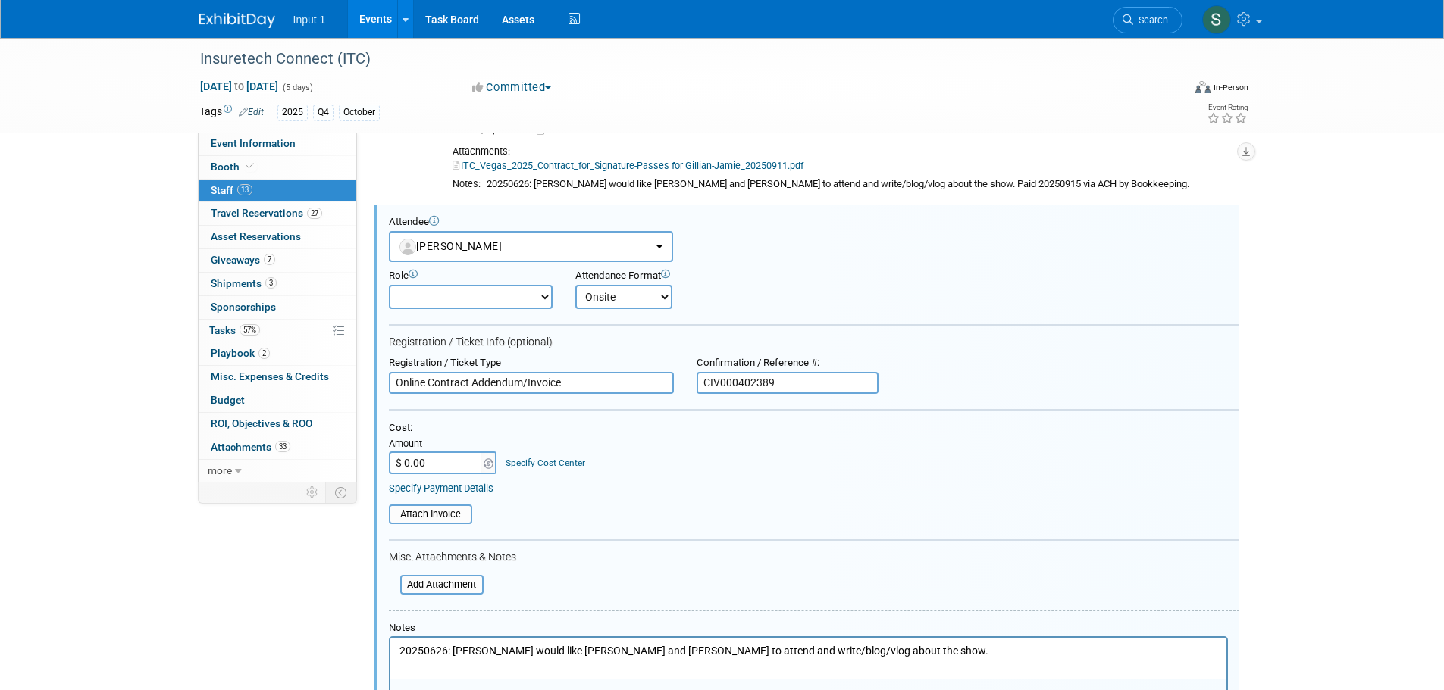
scroll to position [303, 0]
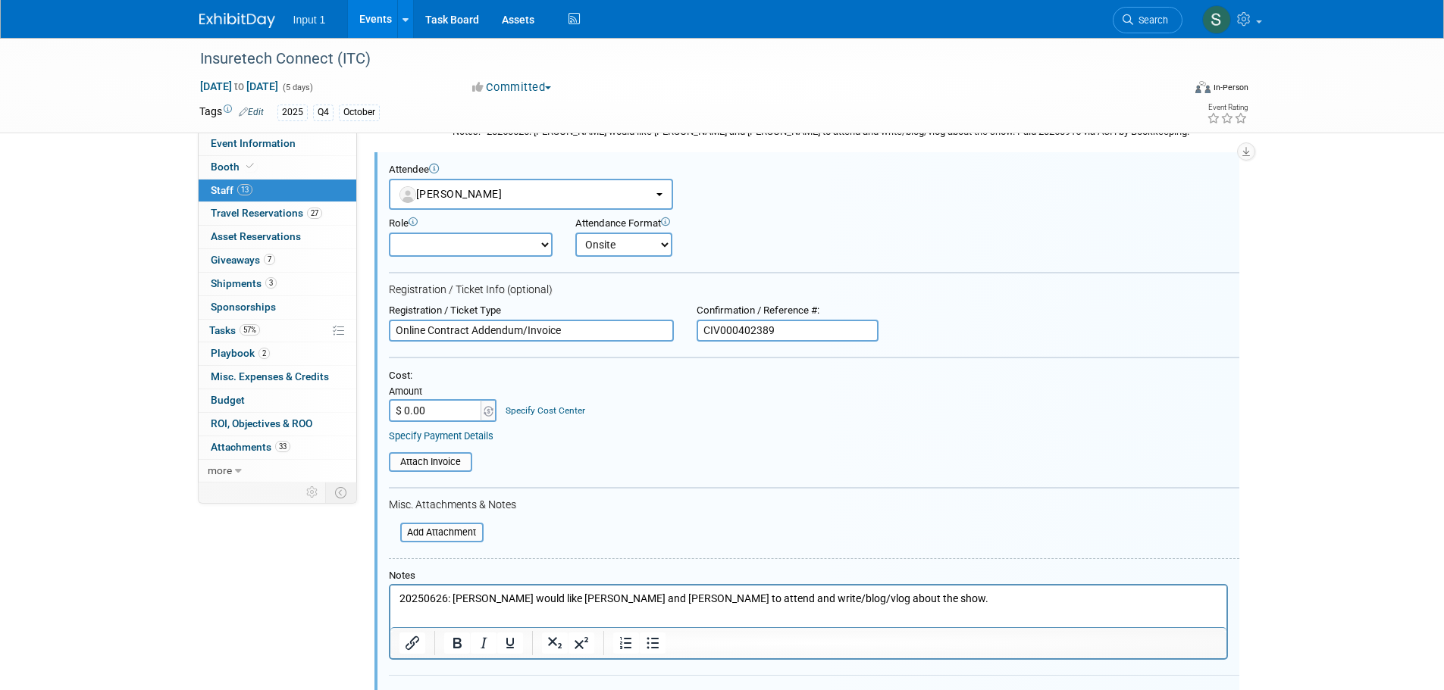
type input "CIV000402389"
click at [418, 409] on input "$ 0.00" at bounding box center [436, 410] width 95 height 23
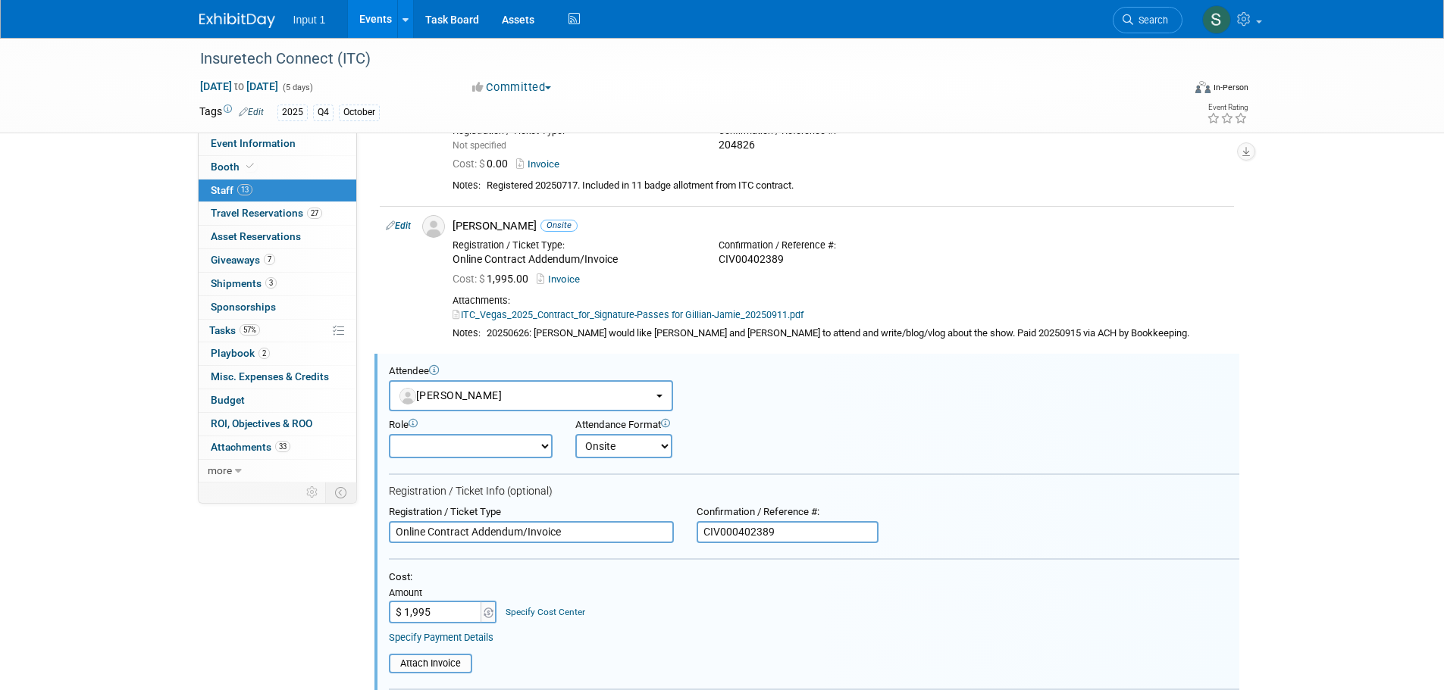
scroll to position [227, 0]
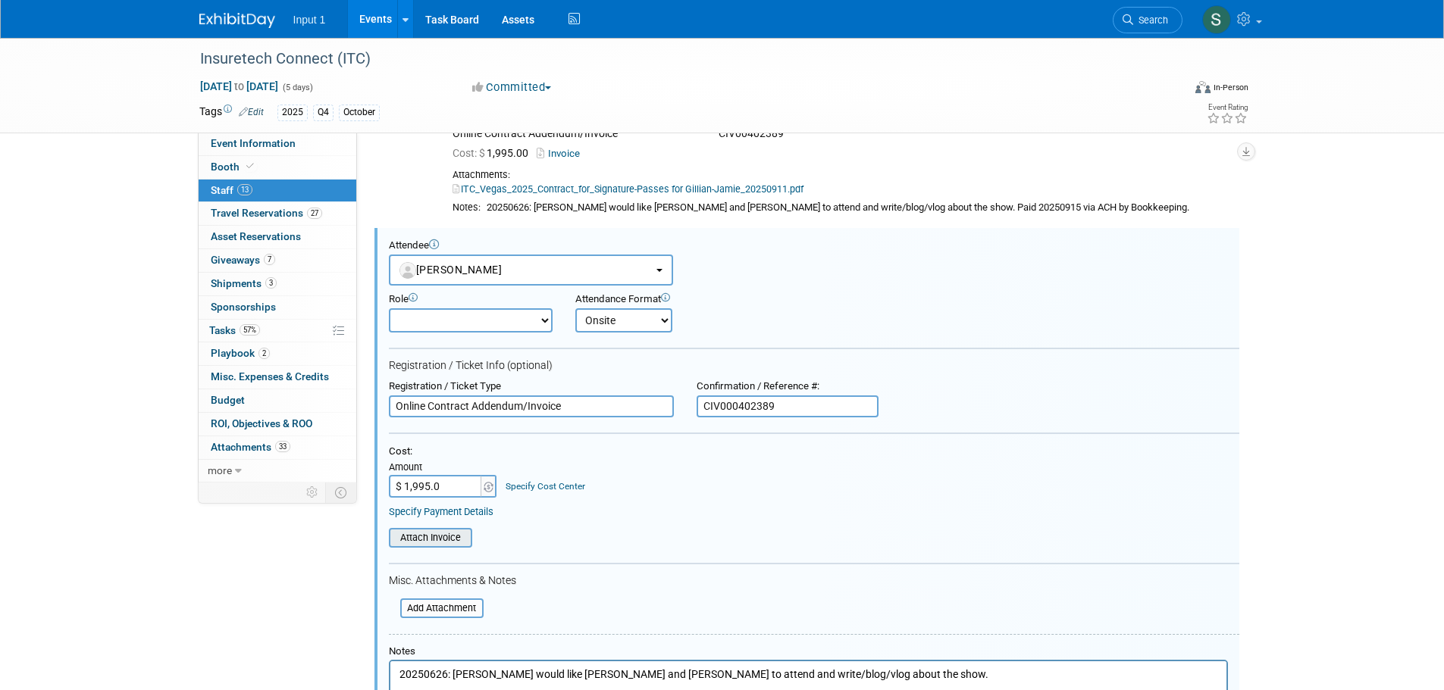
type input "$ 1,995.00"
click at [446, 530] on div "Attach Invoice" at bounding box center [430, 538] width 83 height 20
click at [447, 544] on input "file" at bounding box center [380, 538] width 180 height 17
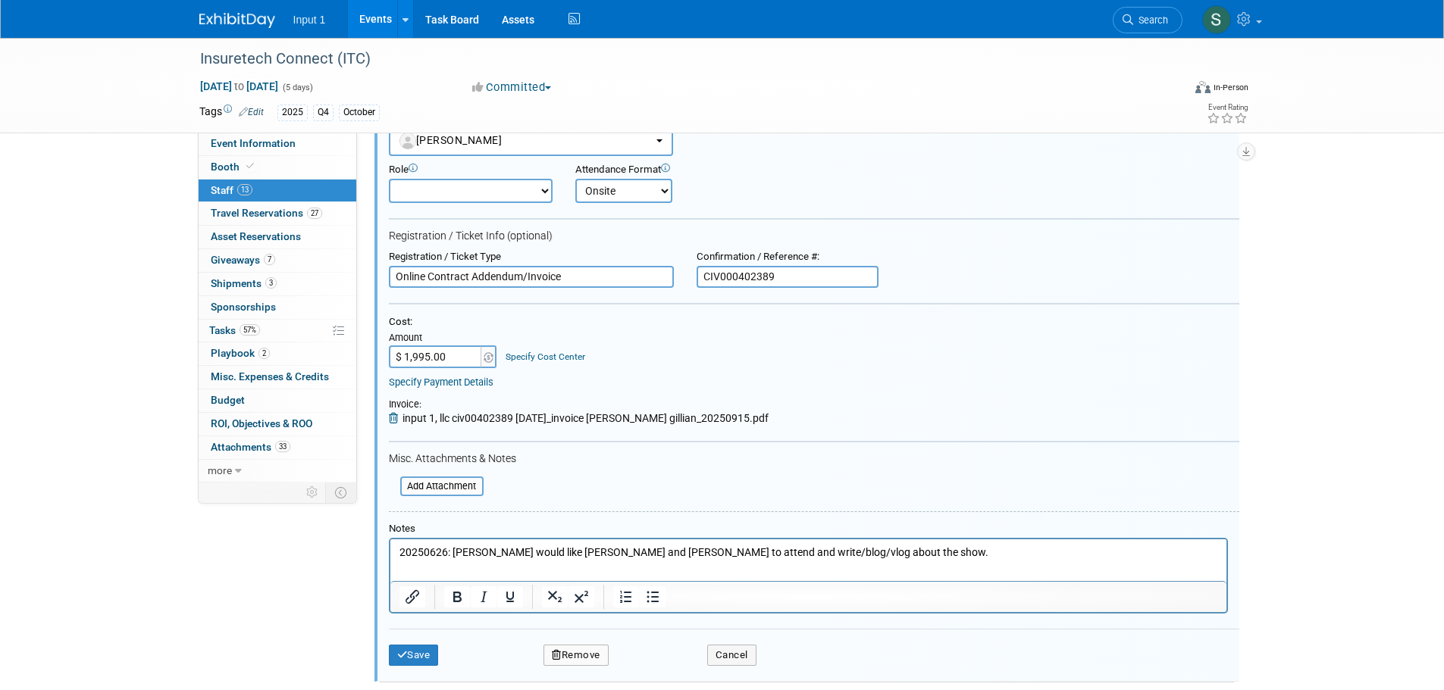
scroll to position [379, 0]
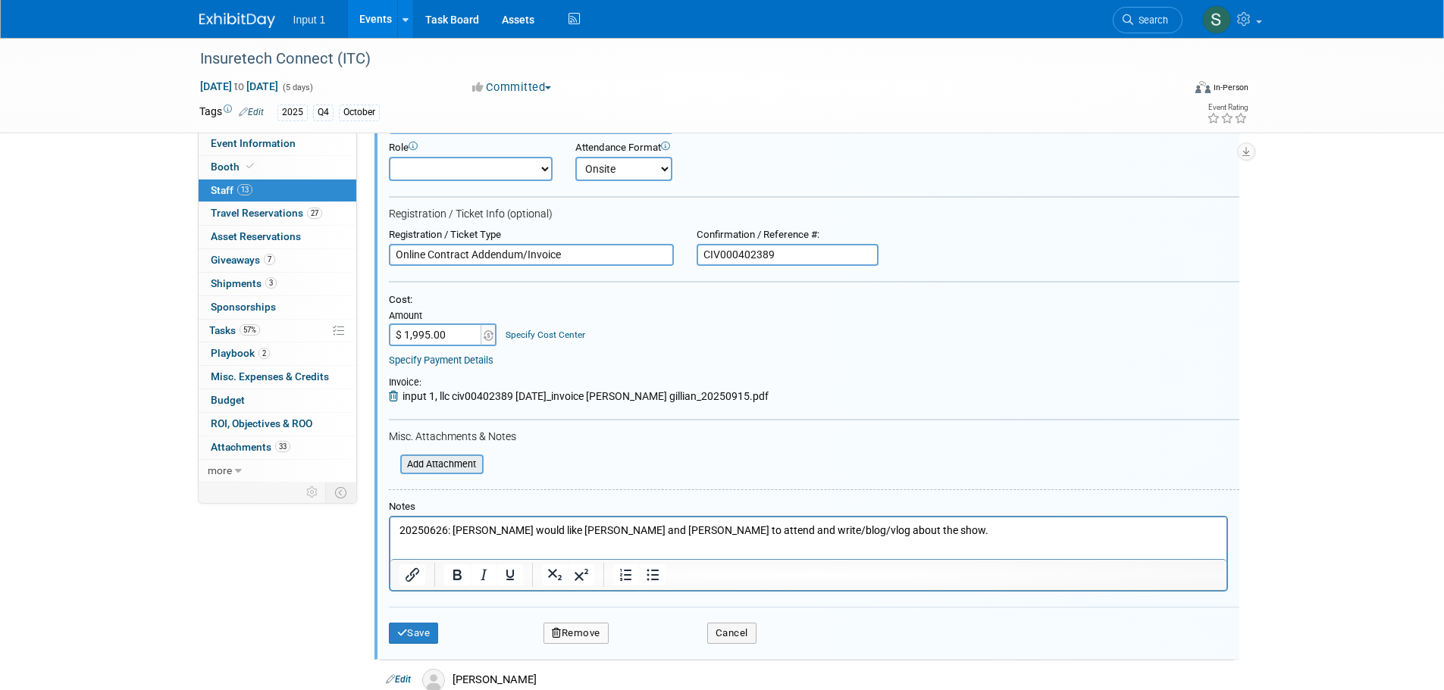
click at [463, 471] on input "file" at bounding box center [392, 464] width 180 height 17
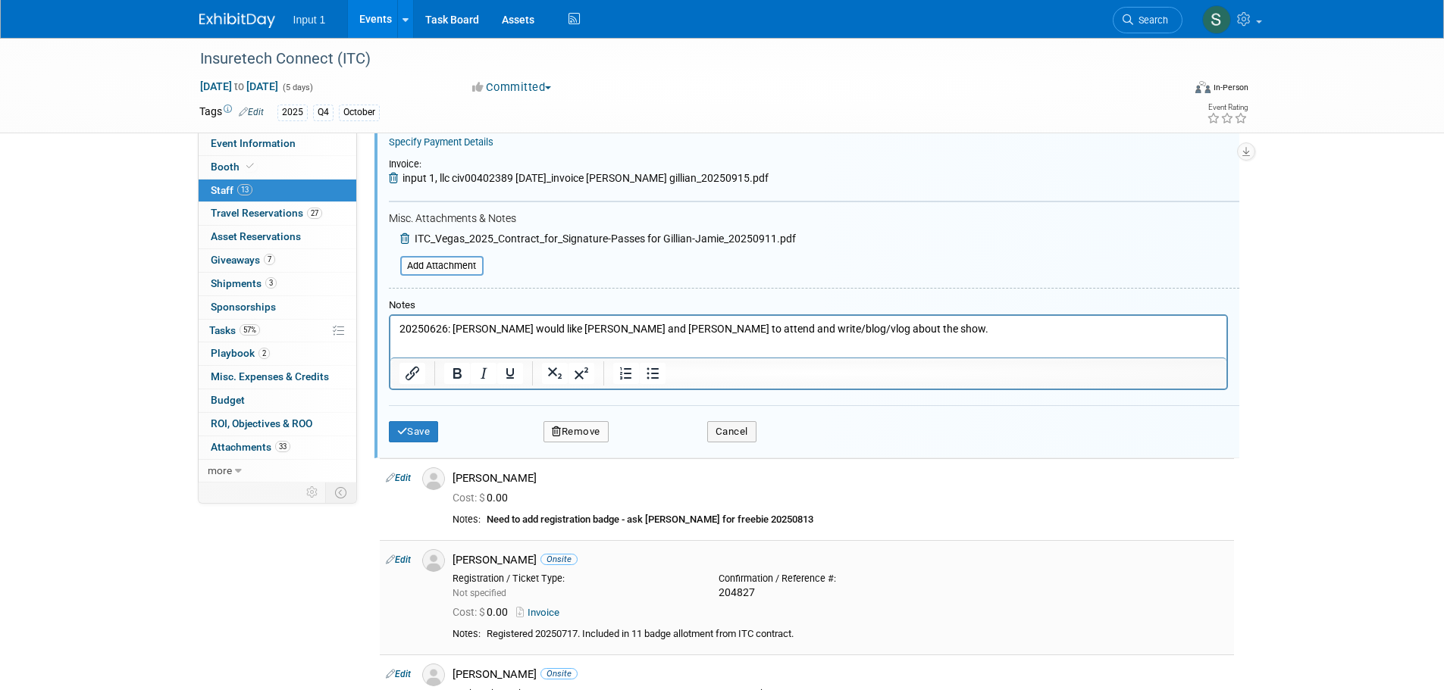
scroll to position [682, 0]
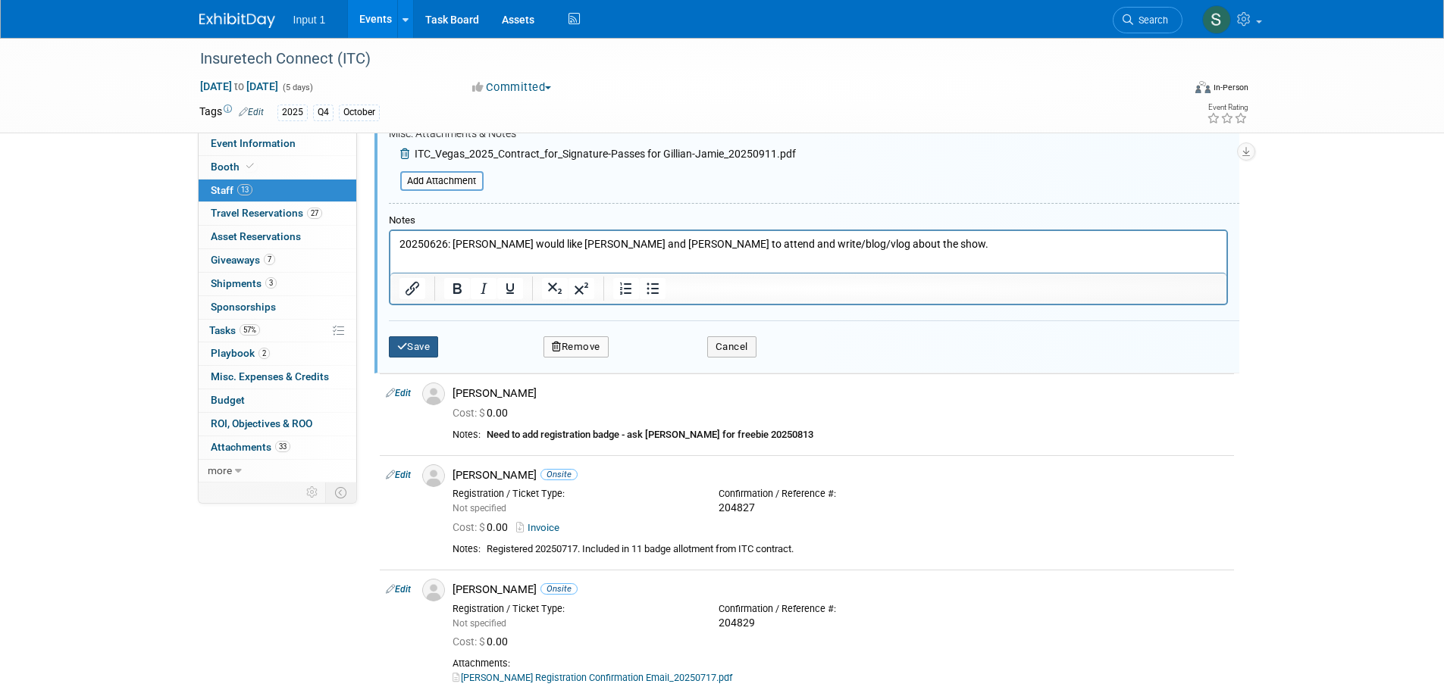
click at [396, 349] on button "Save" at bounding box center [414, 346] width 50 height 21
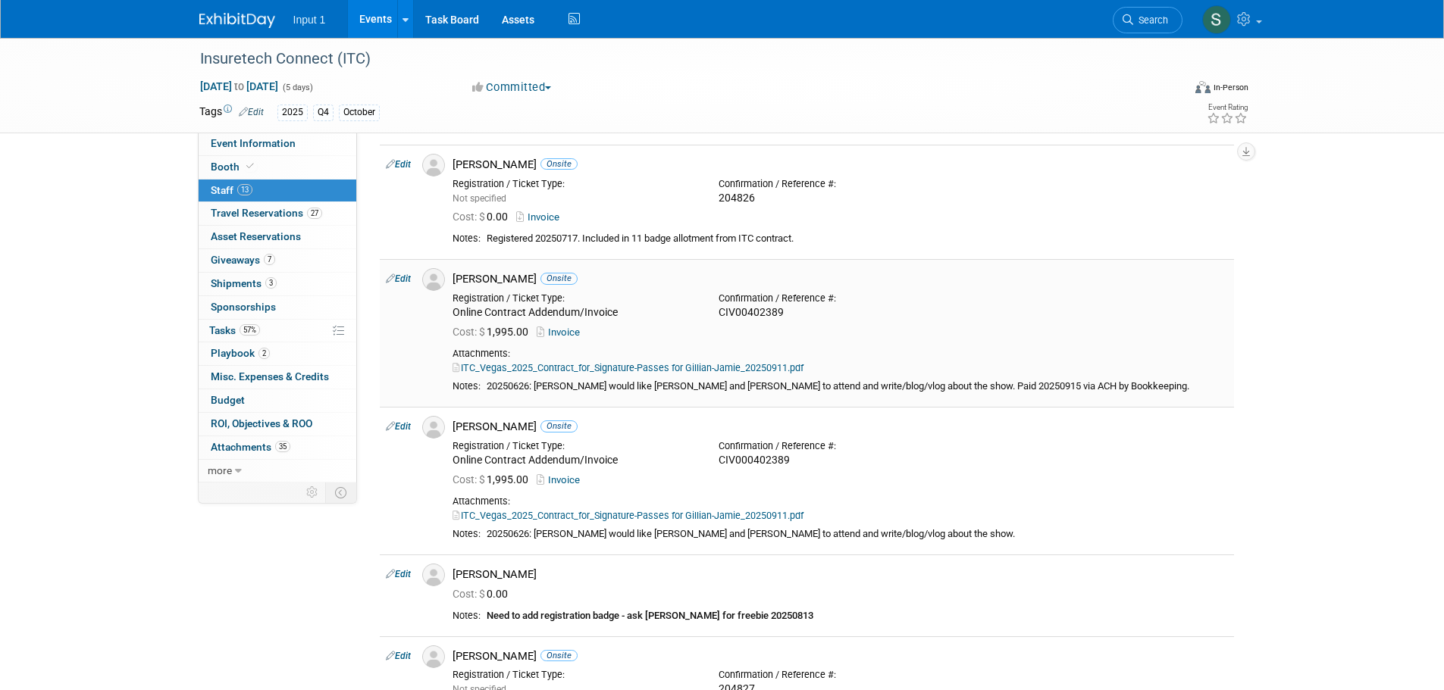
scroll to position [76, 0]
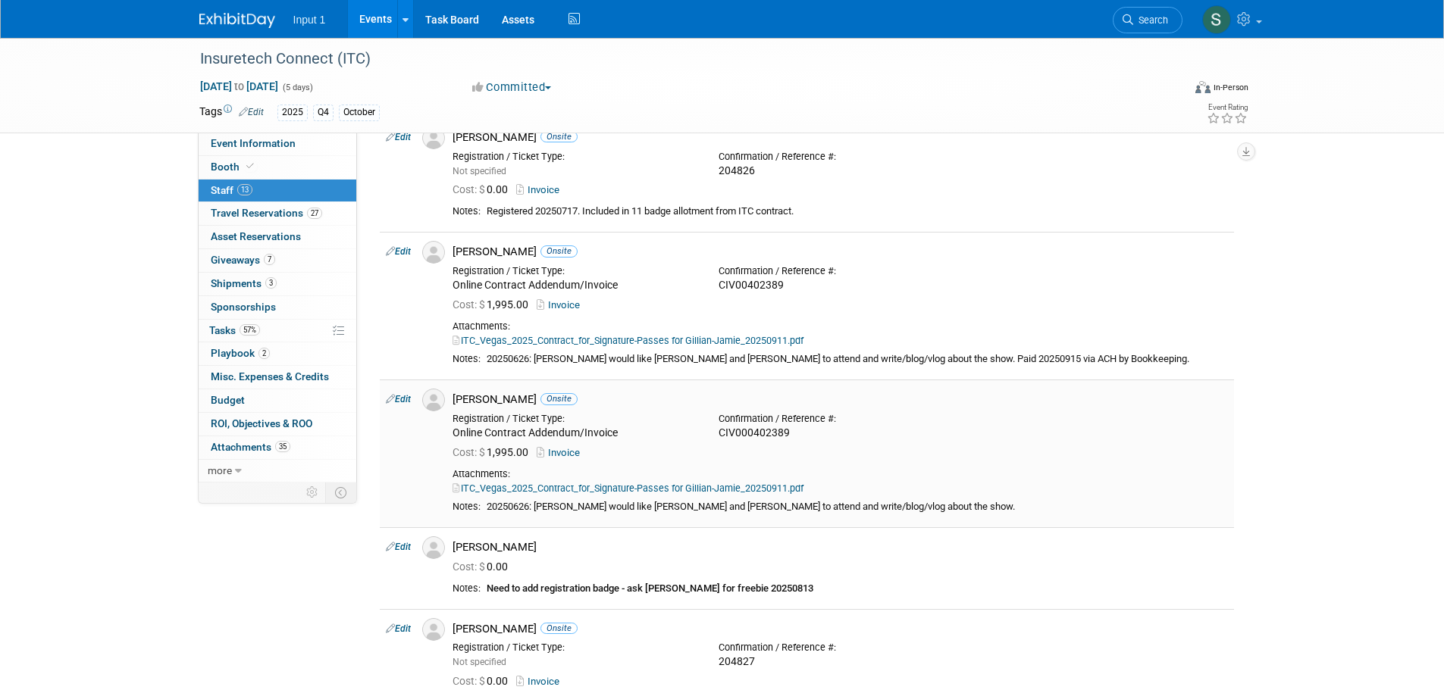
click at [410, 400] on link "Edit" at bounding box center [398, 399] width 25 height 11
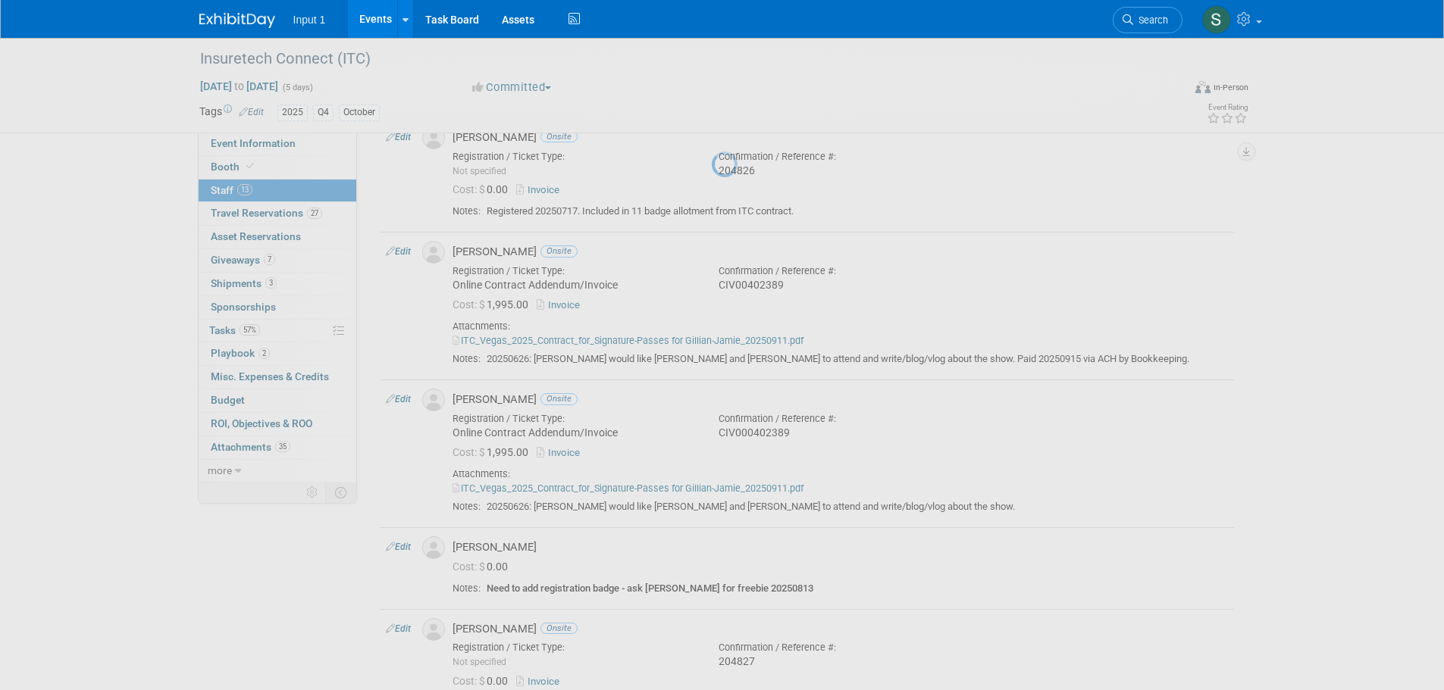
select select "57254a73-cf63-45c9-b923-5d3305e129fa"
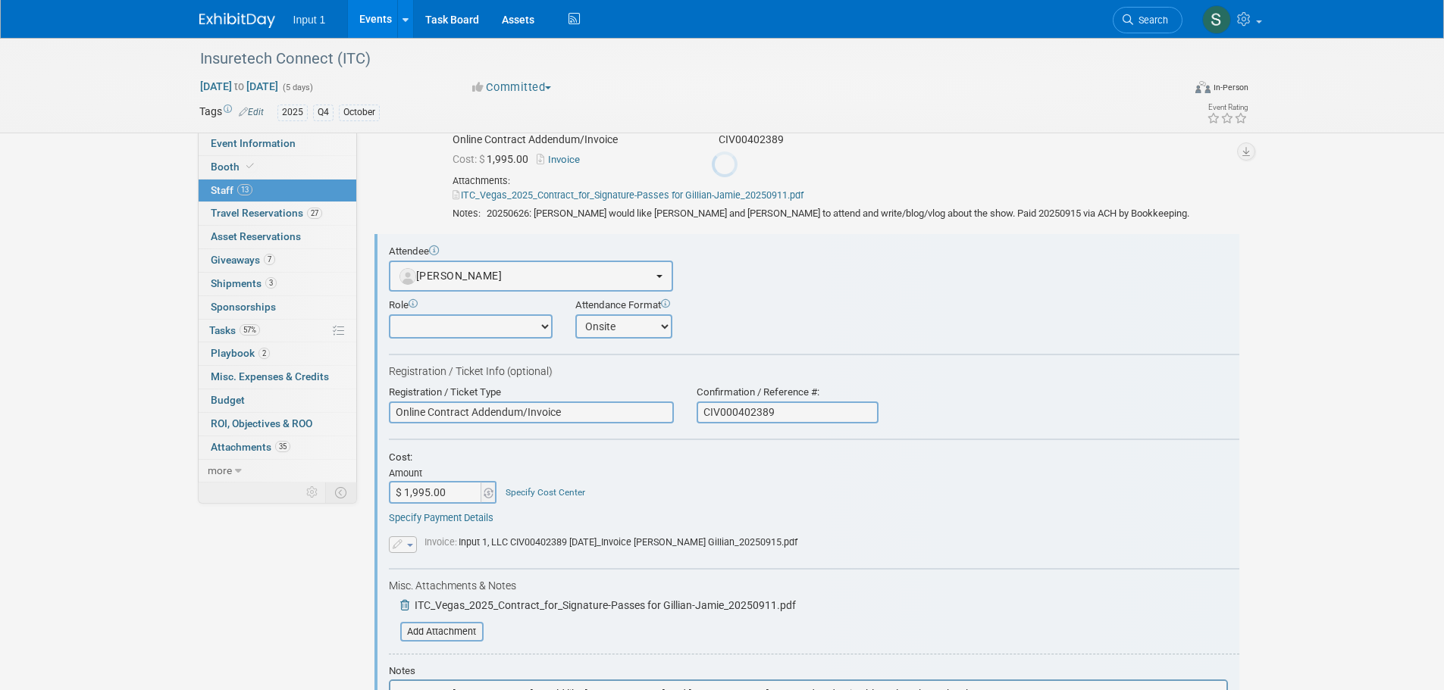
scroll to position [283, 0]
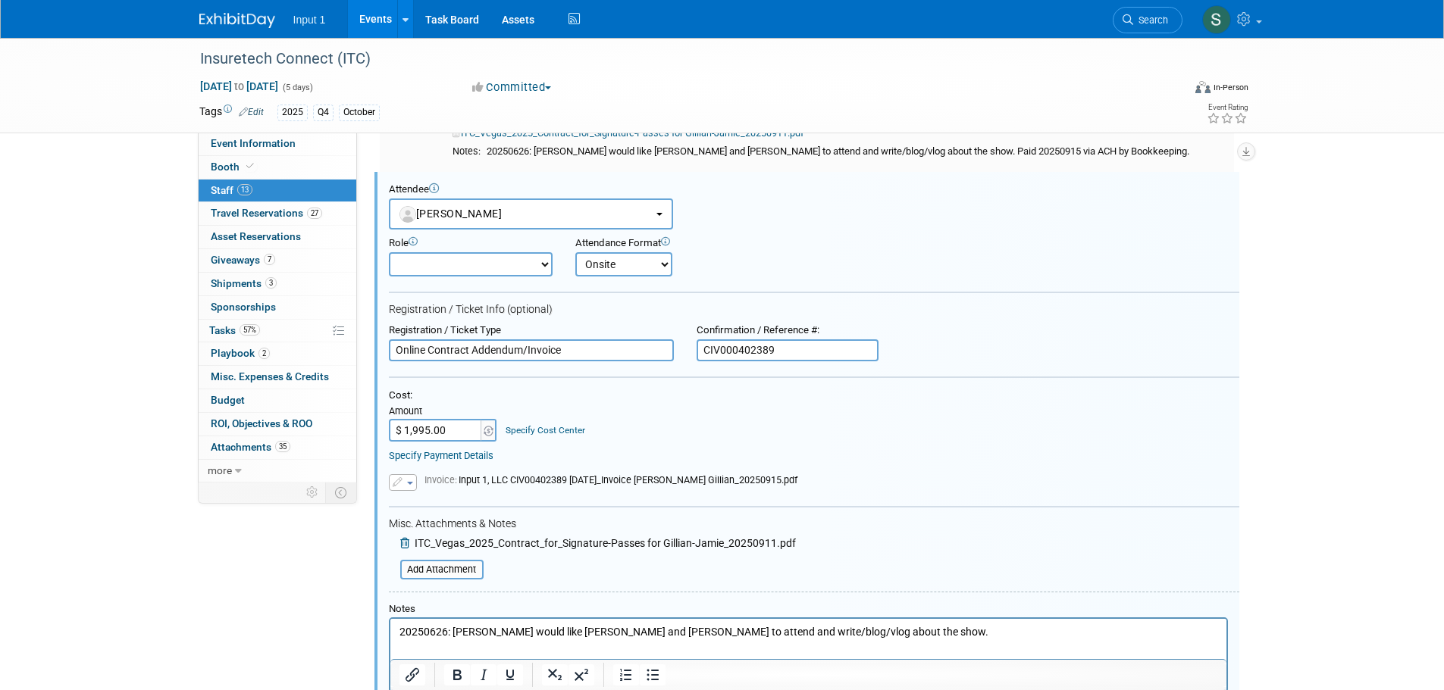
drag, startPoint x: 1070, startPoint y: 148, endPoint x: 885, endPoint y: 155, distance: 185.0
click at [885, 155] on div "20250626: Ewa would like Jamie and Gillian to attend and write/blog/vlog about …" at bounding box center [857, 152] width 741 height 13
copy div "Paid 20250915 via ACH by Bookkeeping."
click at [864, 635] on p "20250626: Ewa would like Jamie and Gillian to attend and write/blog/vlog about …" at bounding box center [808, 632] width 818 height 15
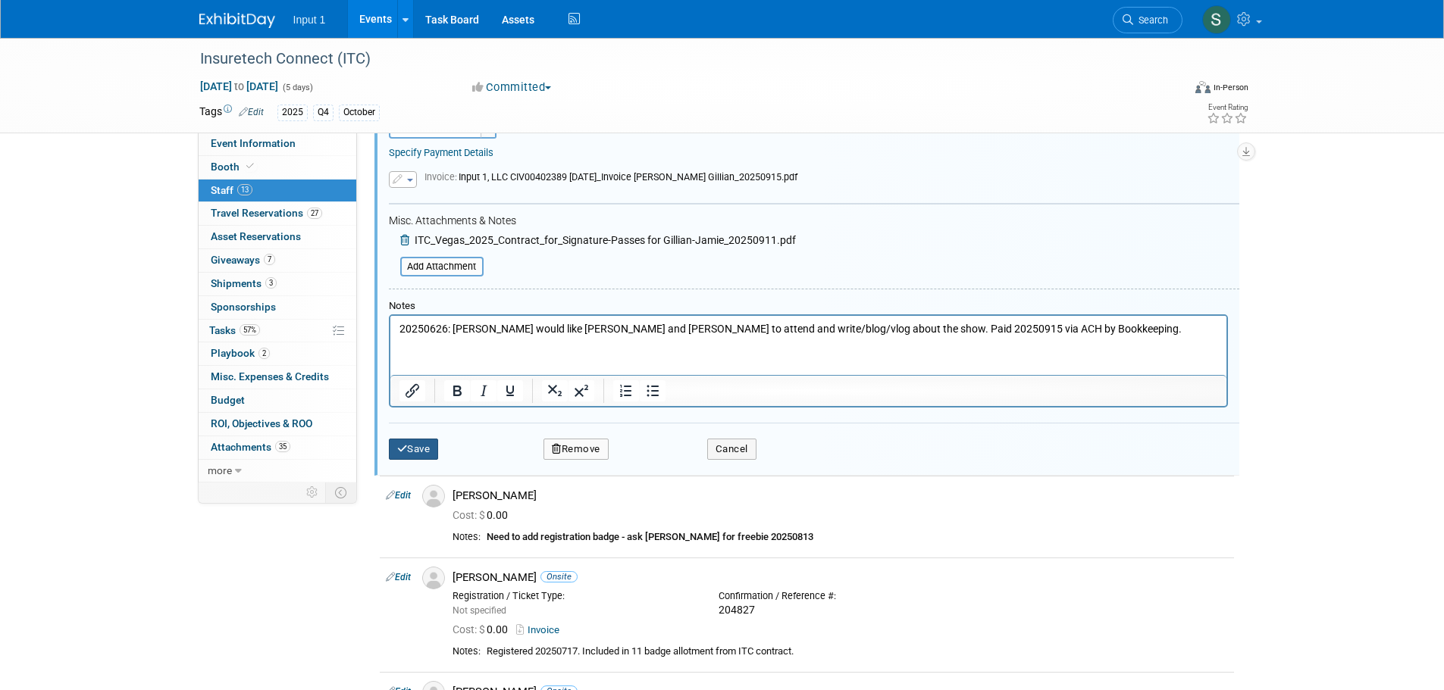
click at [401, 452] on icon "submit" at bounding box center [402, 449] width 11 height 10
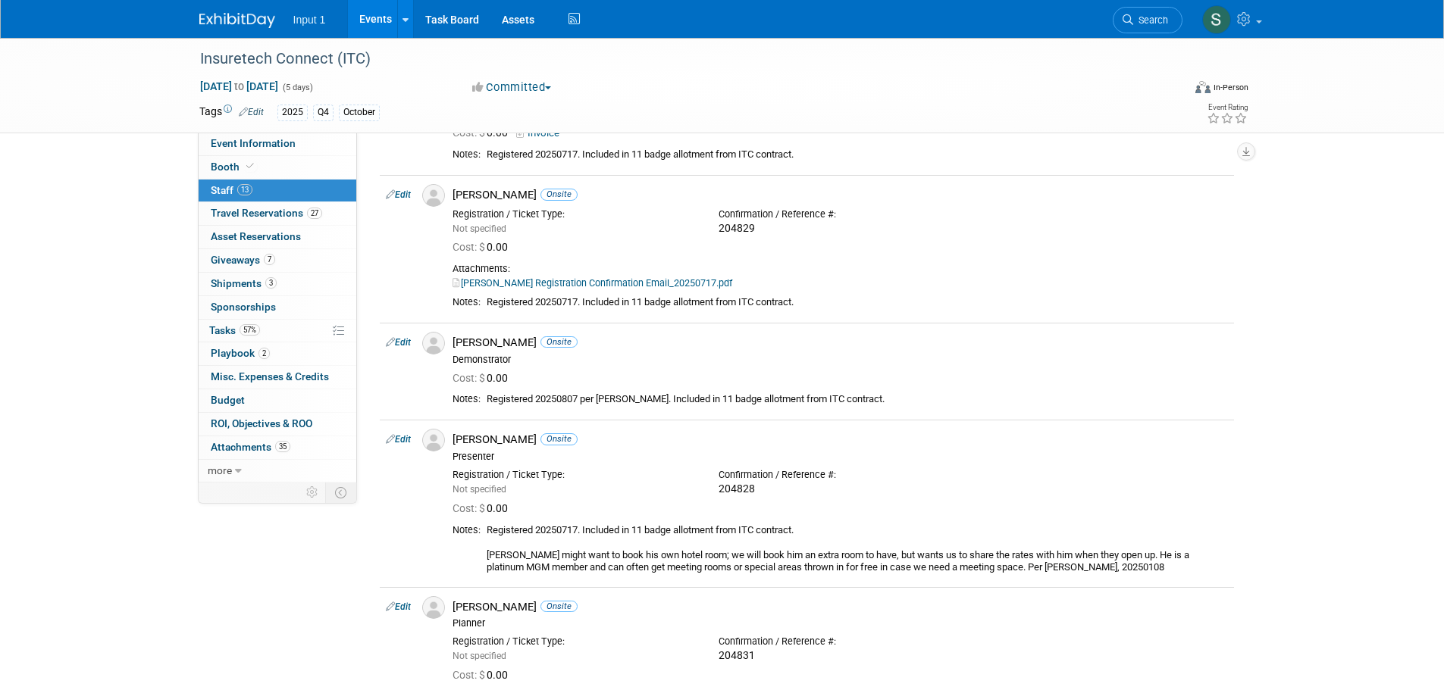
scroll to position [587, 0]
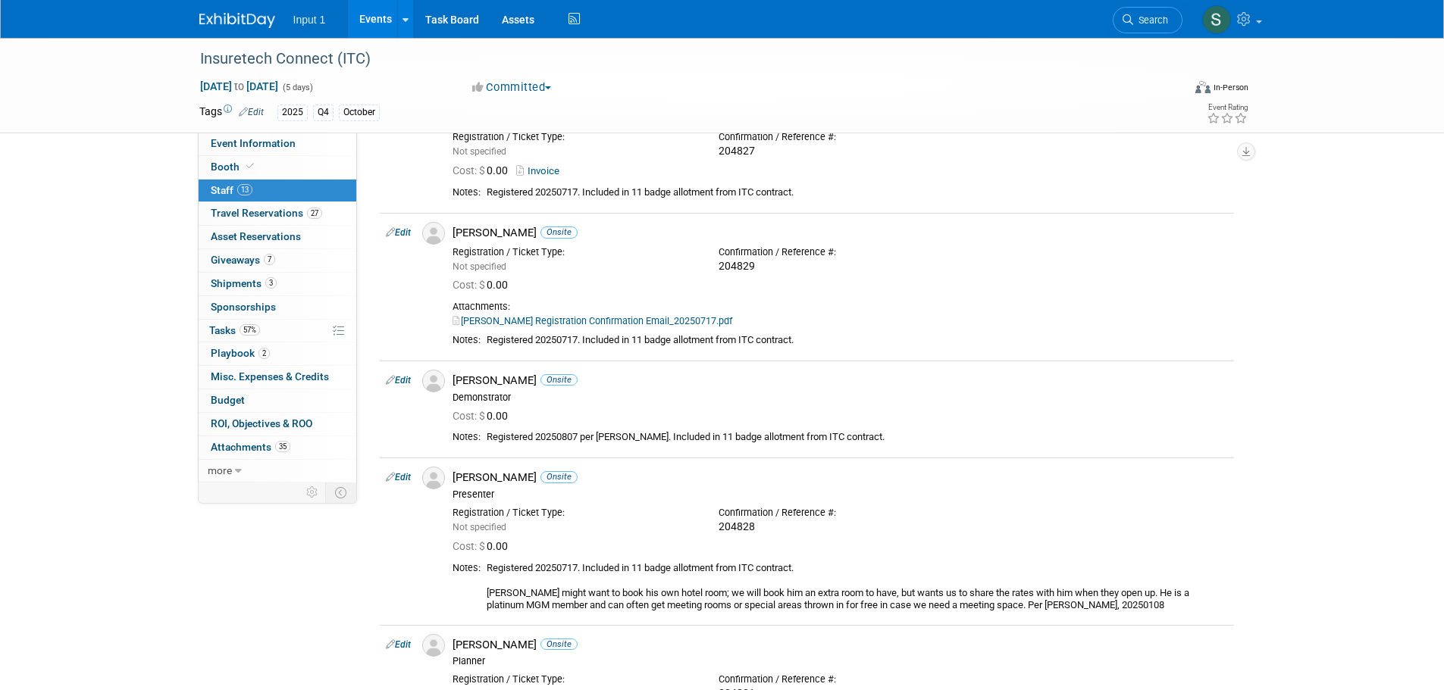
click at [369, 18] on link "Events" at bounding box center [375, 19] width 55 height 38
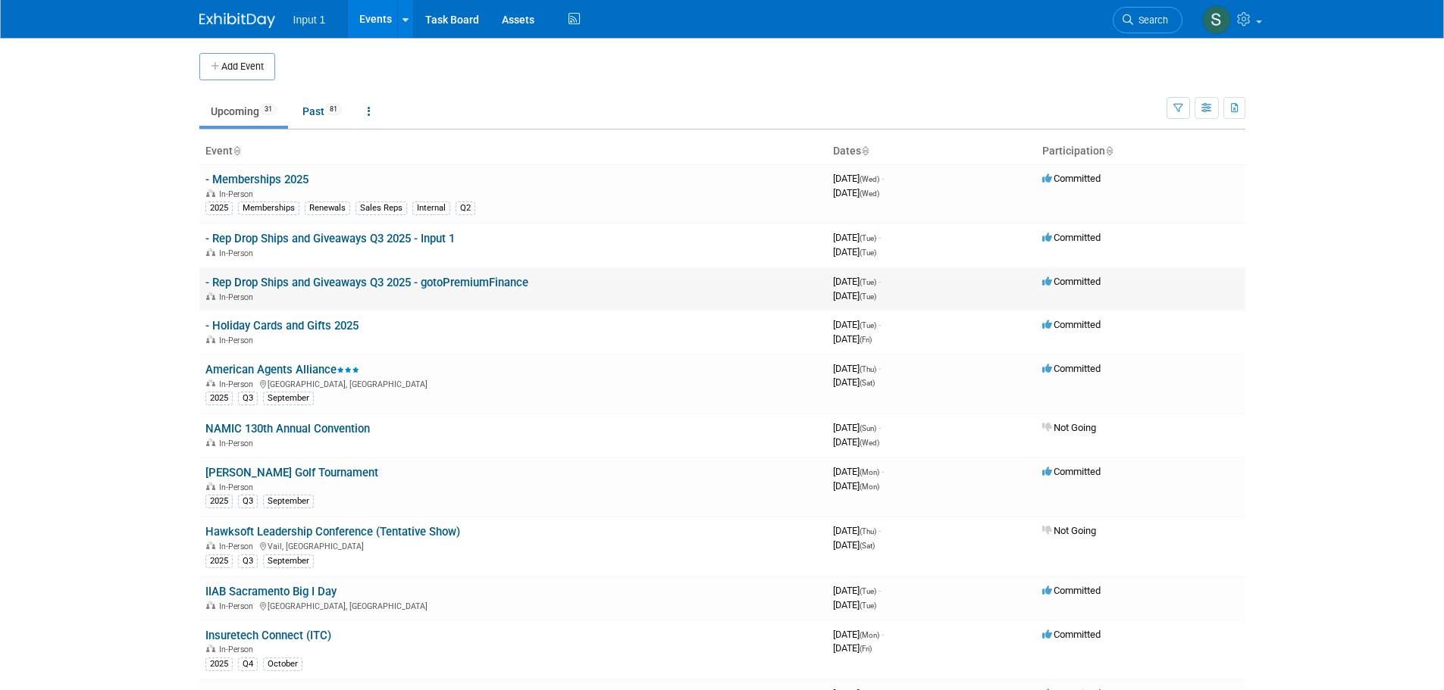
click at [444, 281] on link "- Rep Drop Ships and Giveaways Q3 2025 - gotoPremiumFinance" at bounding box center [366, 283] width 323 height 14
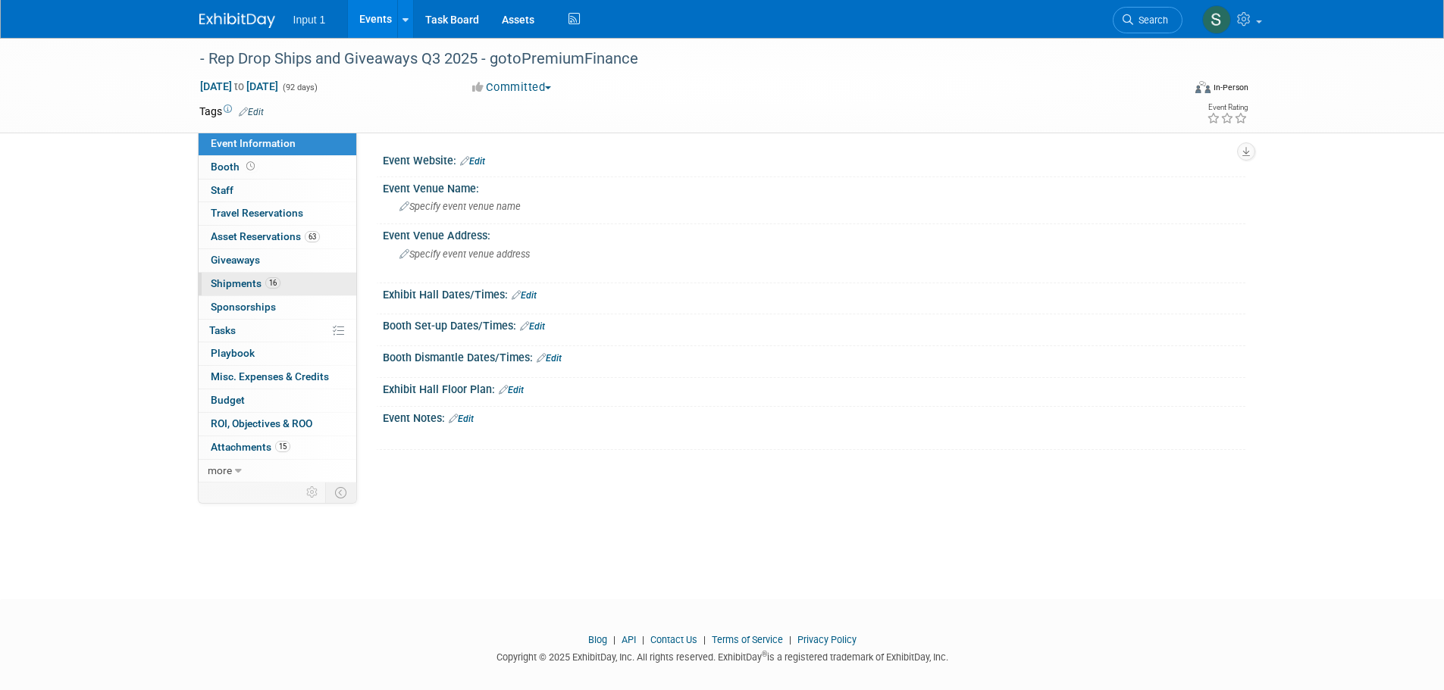
click at [230, 287] on span "Shipments 16" at bounding box center [246, 283] width 70 height 12
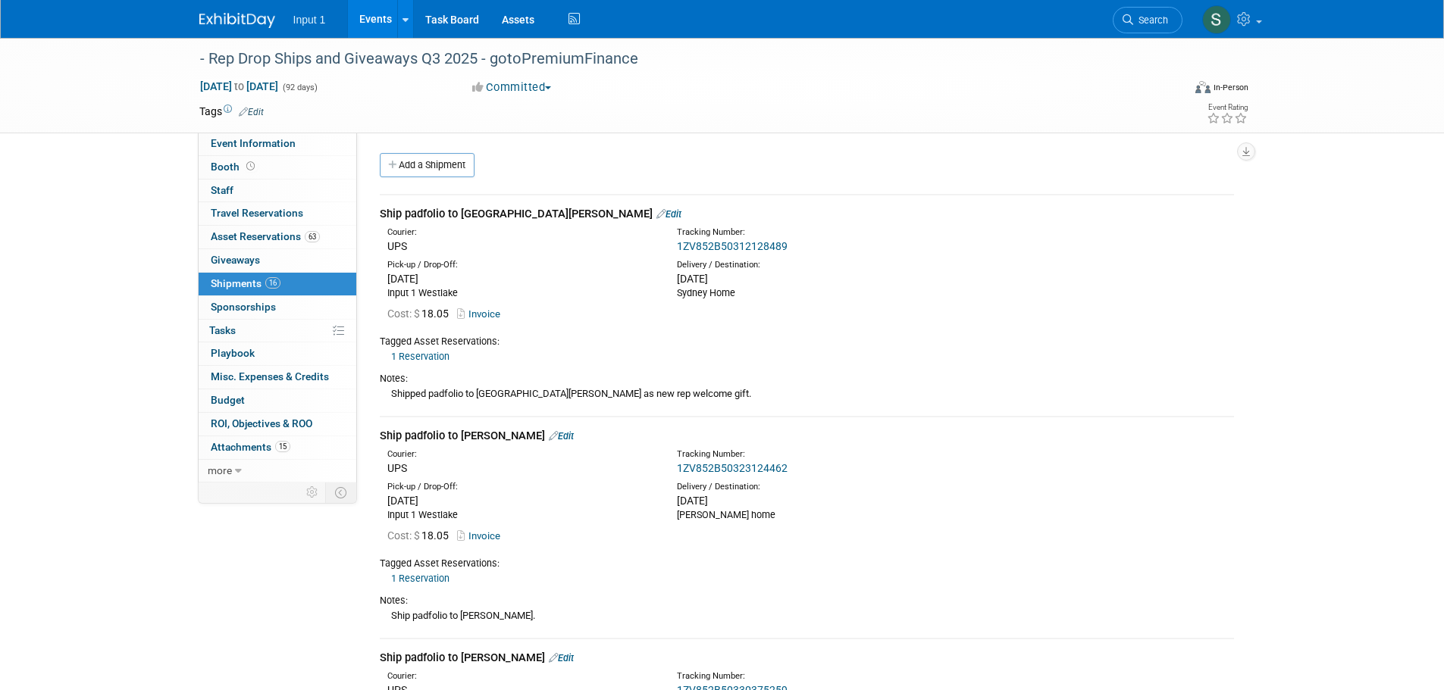
click at [433, 167] on link "Add a Shipment" at bounding box center [427, 165] width 95 height 24
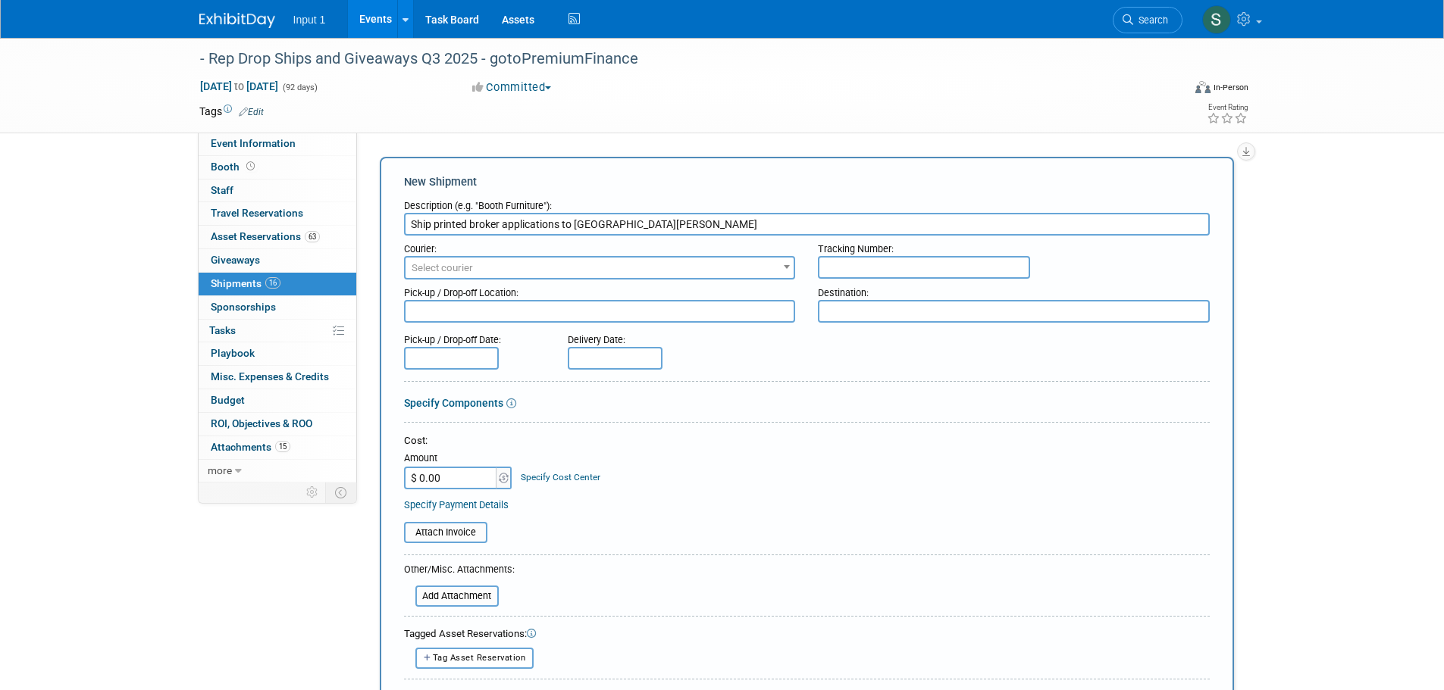
type input "Ship printed broker applications to [GEOGRAPHIC_DATA][PERSON_NAME]"
click at [704, 274] on span "Select courier" at bounding box center [599, 268] width 389 height 21
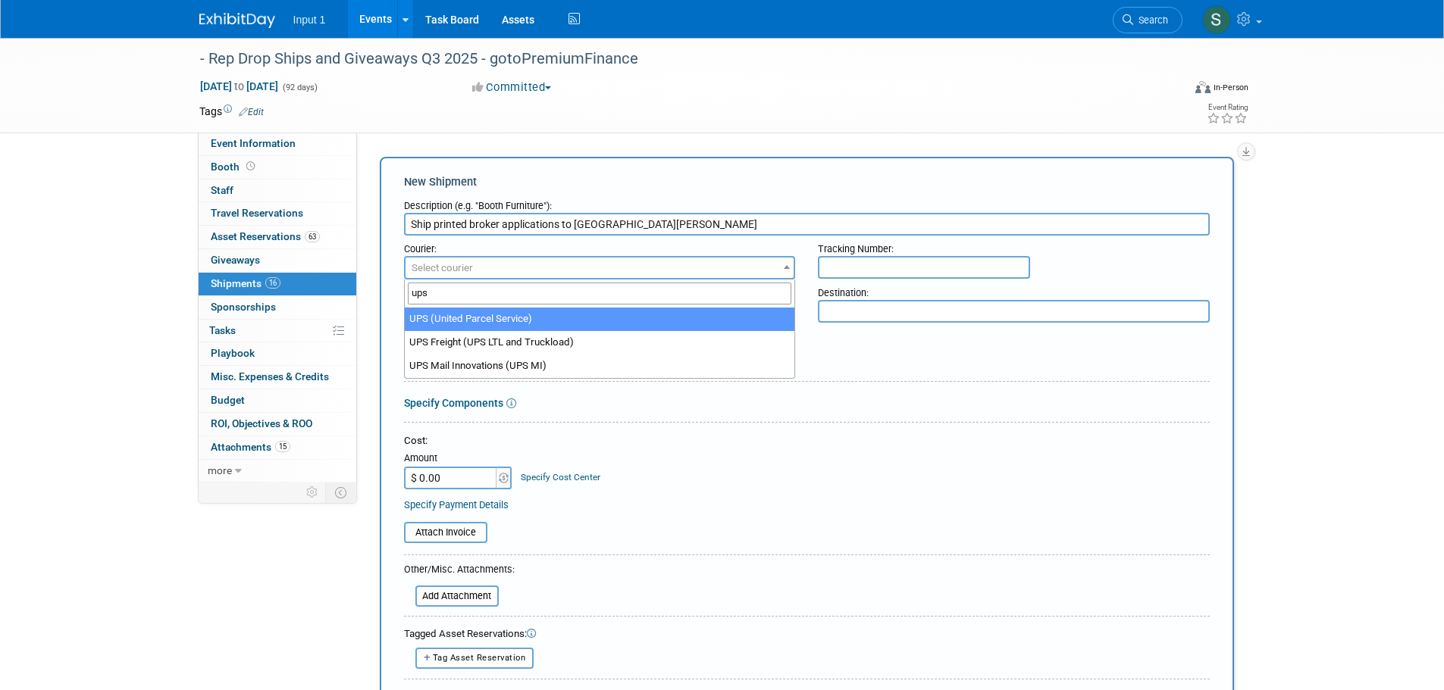
type input "ups"
select select "508"
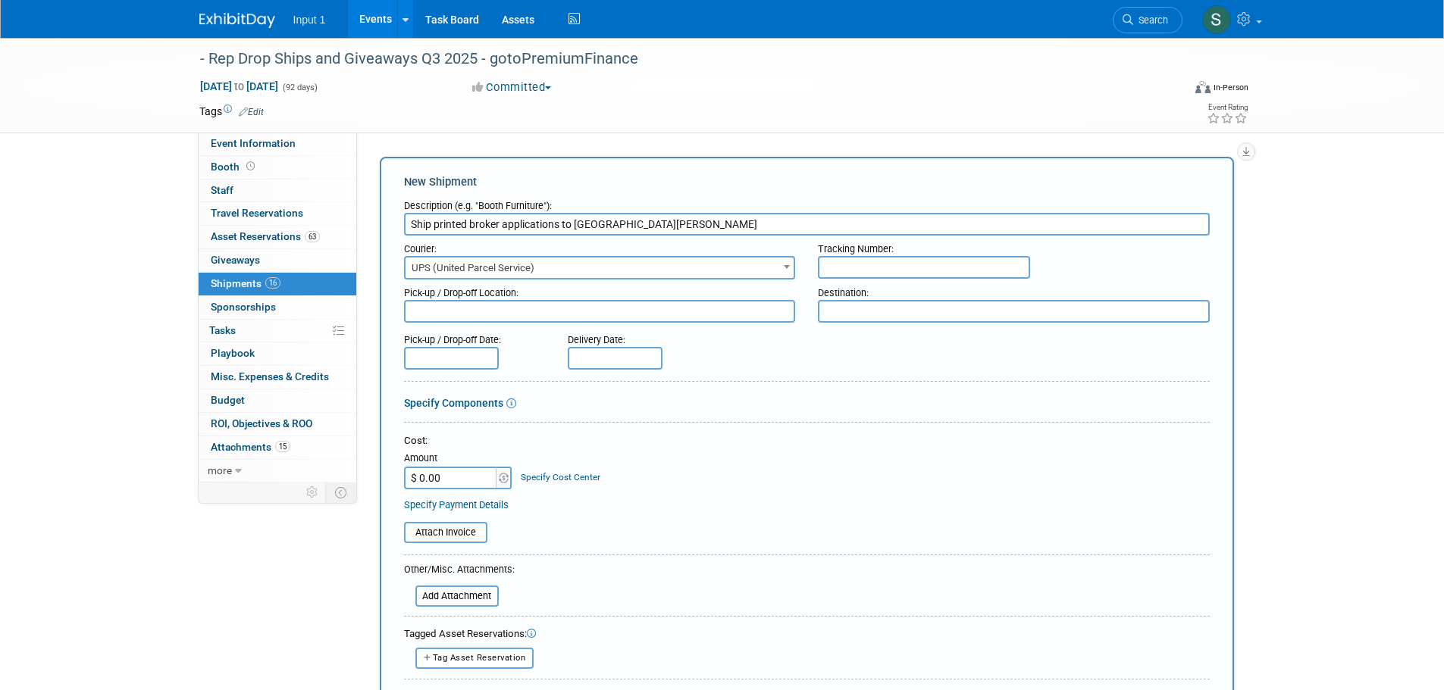
click at [831, 271] on input "text" at bounding box center [924, 267] width 212 height 23
type input "b"
paste input "1ZV852B50305197347"
type input "1ZV852B50305197347"
click at [524, 305] on textarea at bounding box center [600, 311] width 392 height 23
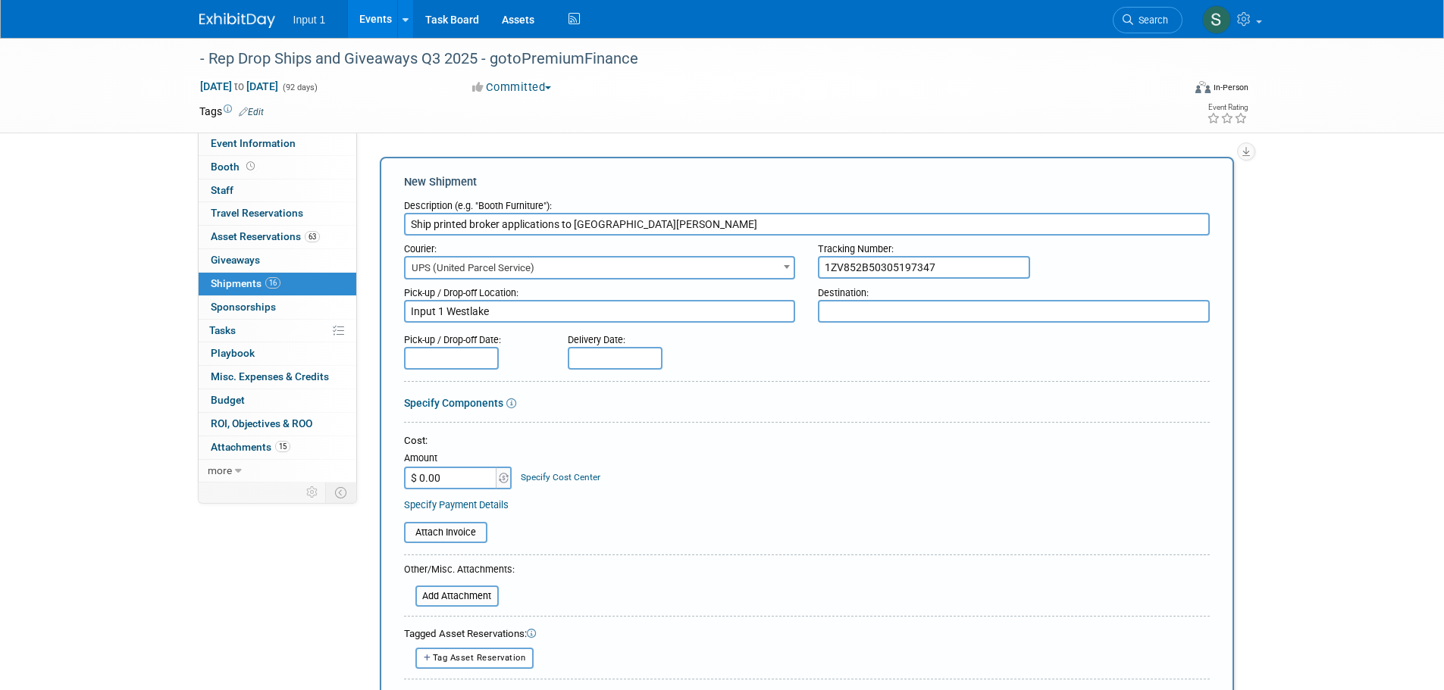
type textarea "Input 1 Westlake"
type textarea "Sydney Residence"
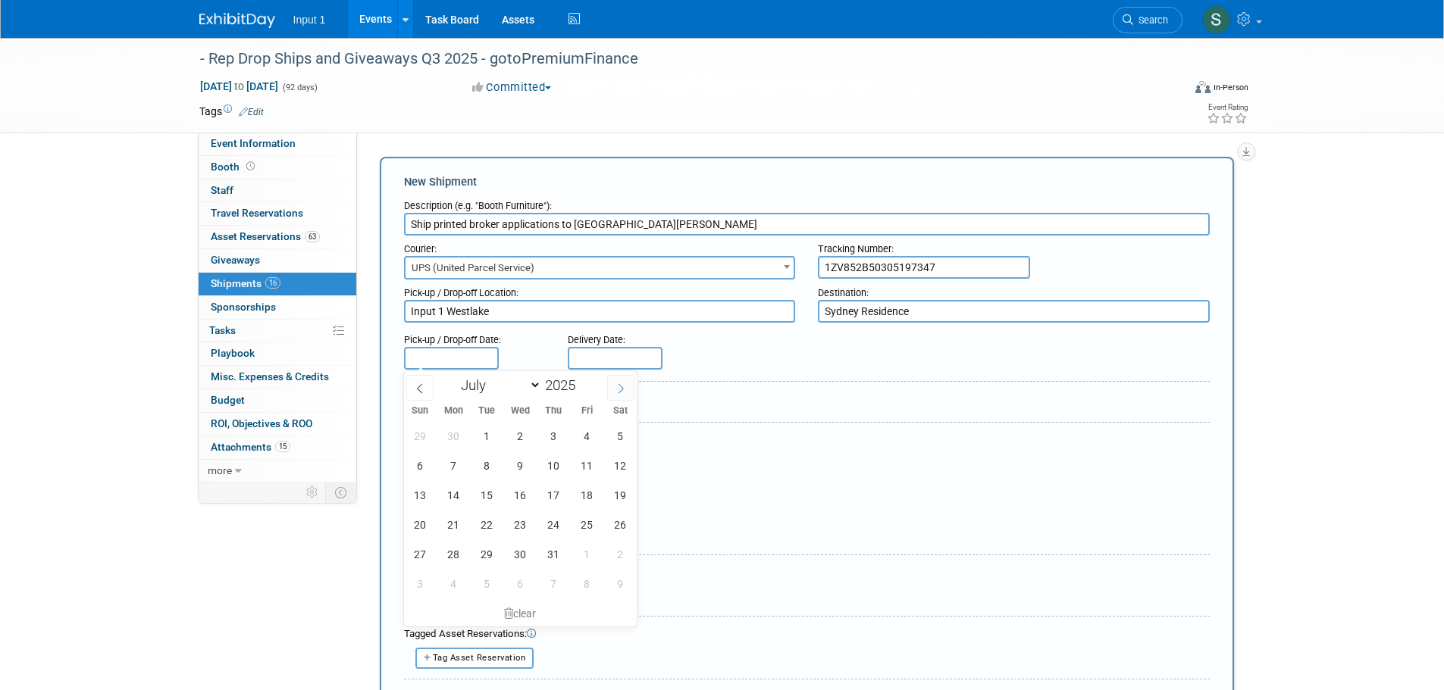
click at [616, 386] on icon at bounding box center [620, 388] width 11 height 11
select select "8"
click at [456, 493] on span "15" at bounding box center [454, 495] width 30 height 30
type input "[DATE]"
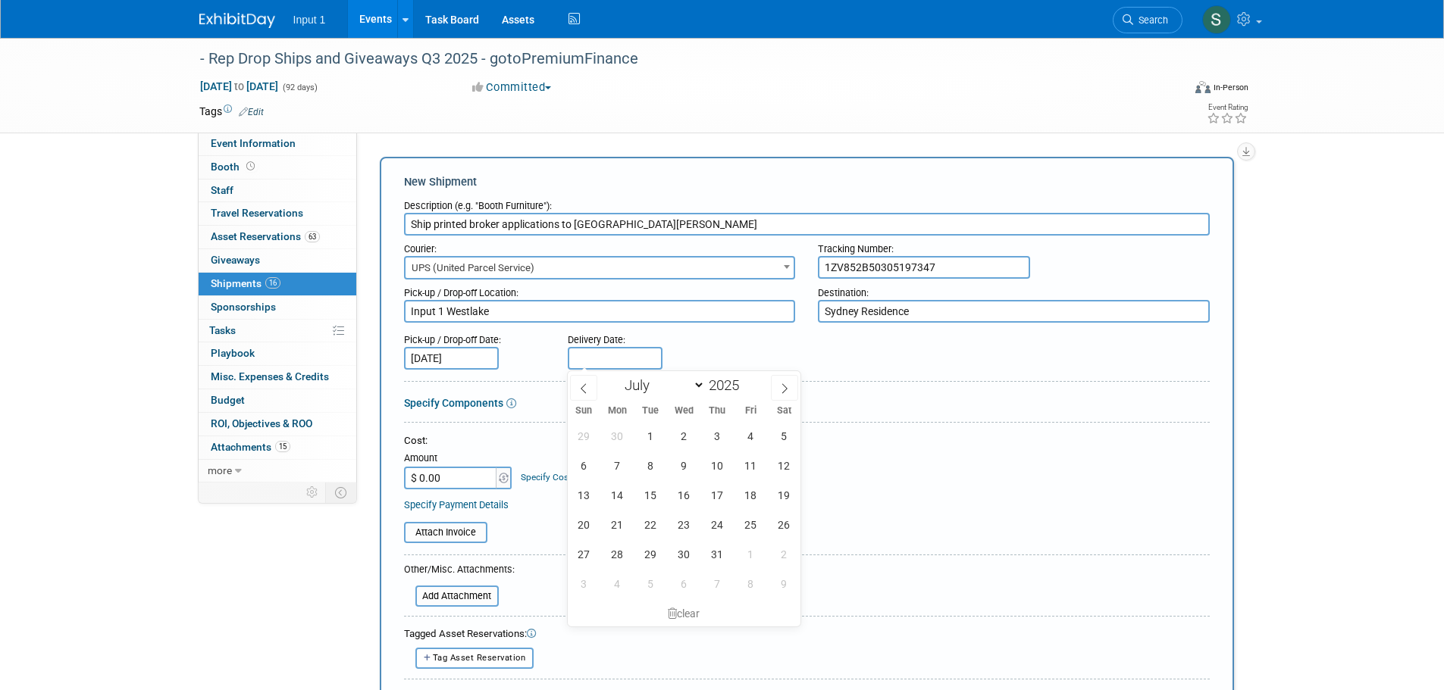
click at [596, 363] on input "text" at bounding box center [615, 358] width 95 height 23
click at [781, 386] on icon at bounding box center [784, 388] width 11 height 11
select select "8"
click at [748, 493] on span "19" at bounding box center [751, 495] width 30 height 30
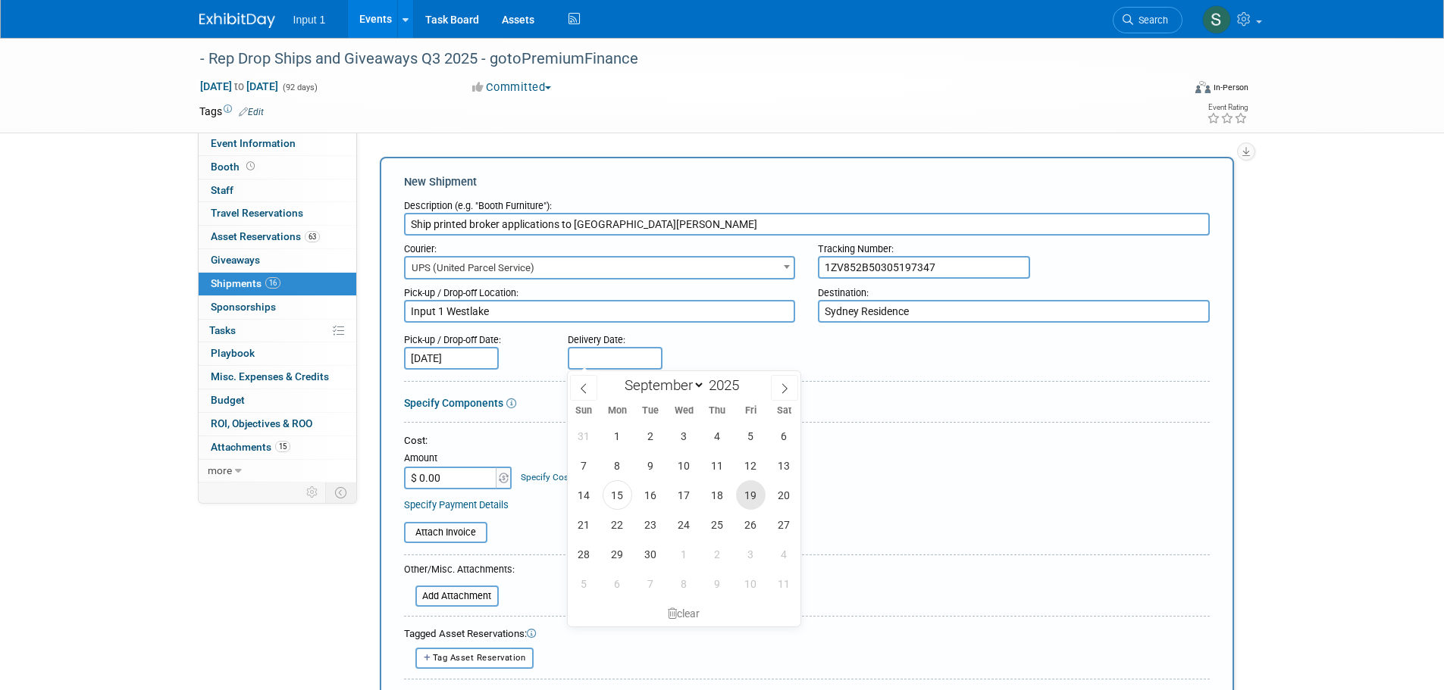
type input "[DATE]"
click at [848, 465] on div "Cost: Amount $ 0.00 Specify Cost Center Cost Center -- Not Specified --" at bounding box center [807, 461] width 806 height 55
click at [478, 471] on input "$ 0.00" at bounding box center [451, 478] width 95 height 23
type input "$ 28.96"
click at [458, 540] on input "file" at bounding box center [395, 533] width 180 height 18
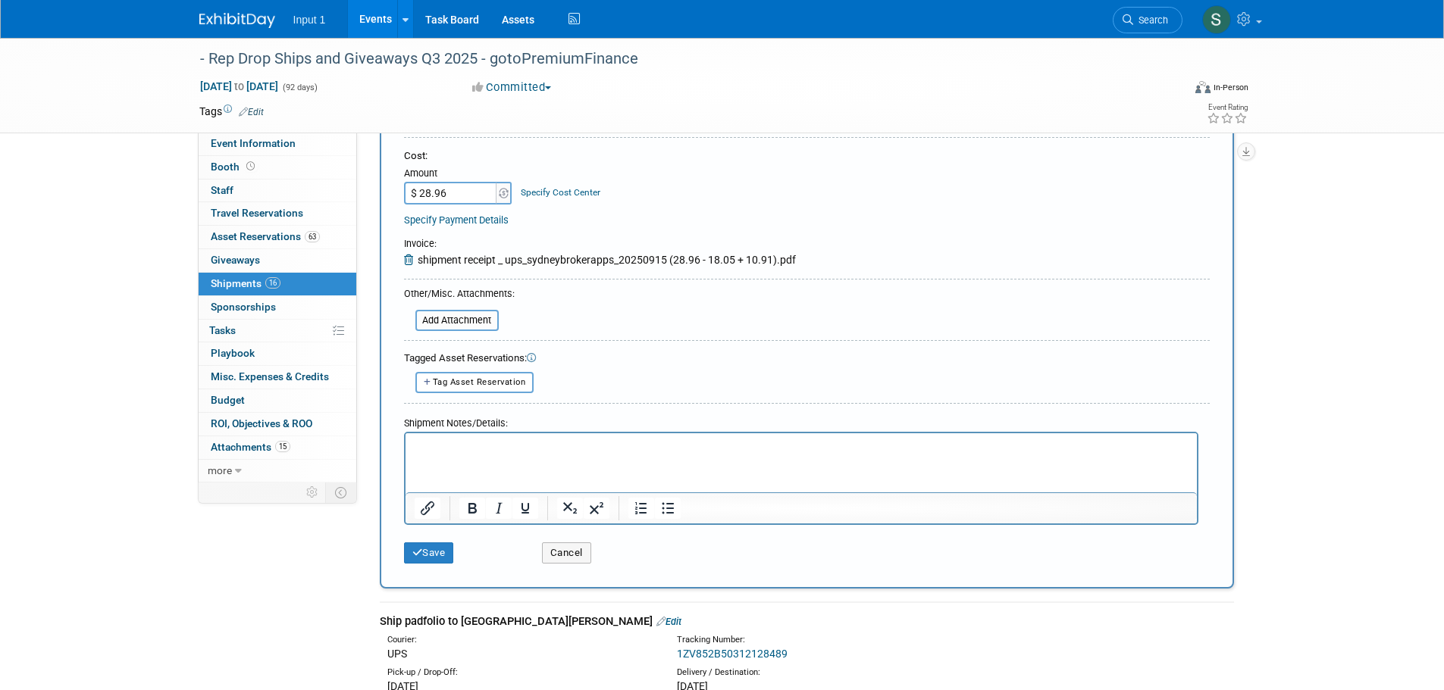
scroll to position [303, 0]
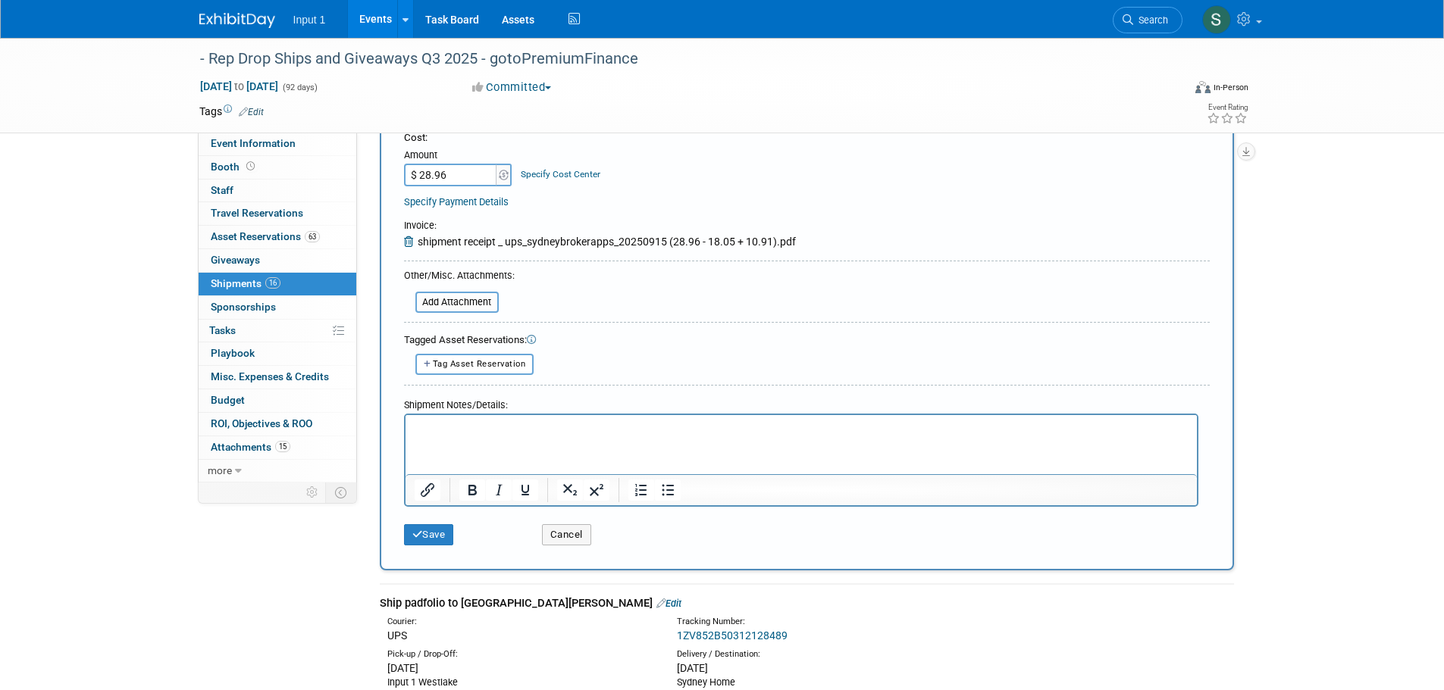
click at [533, 436] on html at bounding box center [800, 425] width 791 height 21
click at [442, 536] on button "Save" at bounding box center [429, 534] width 50 height 21
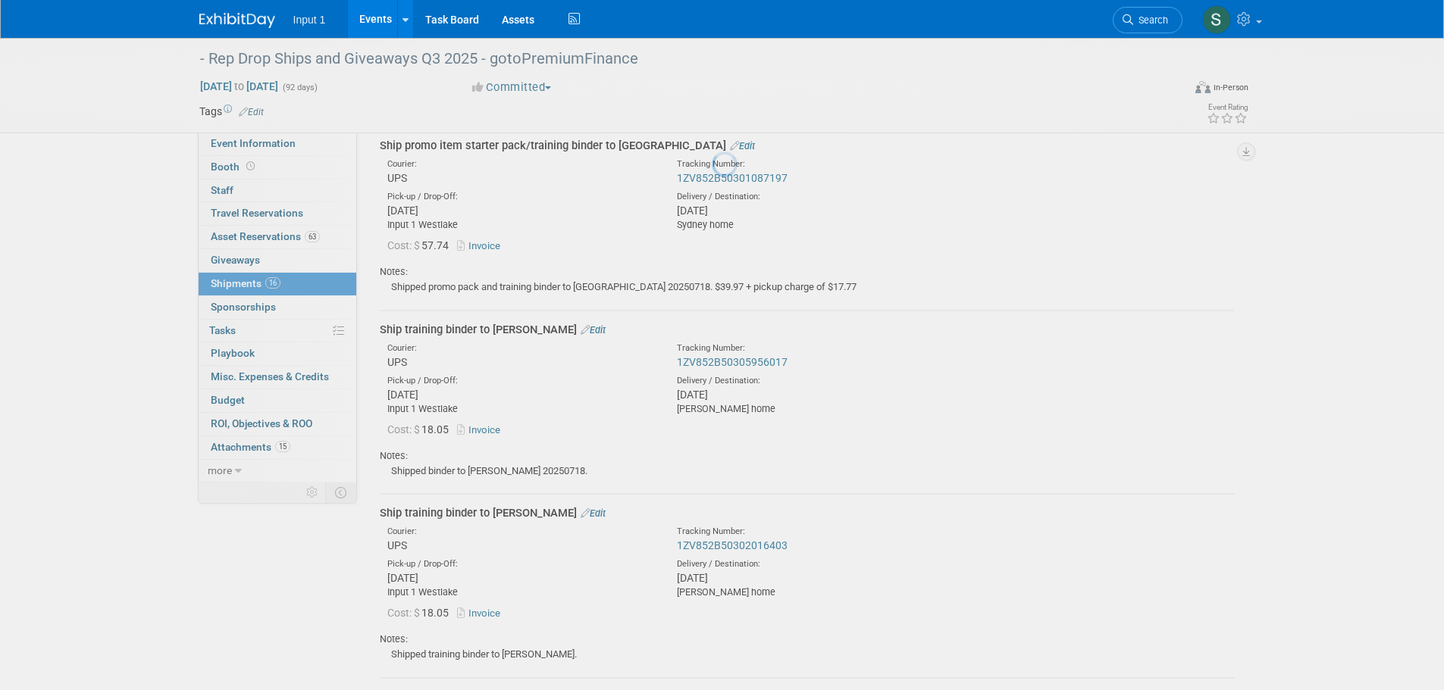
scroll to position [3057, 0]
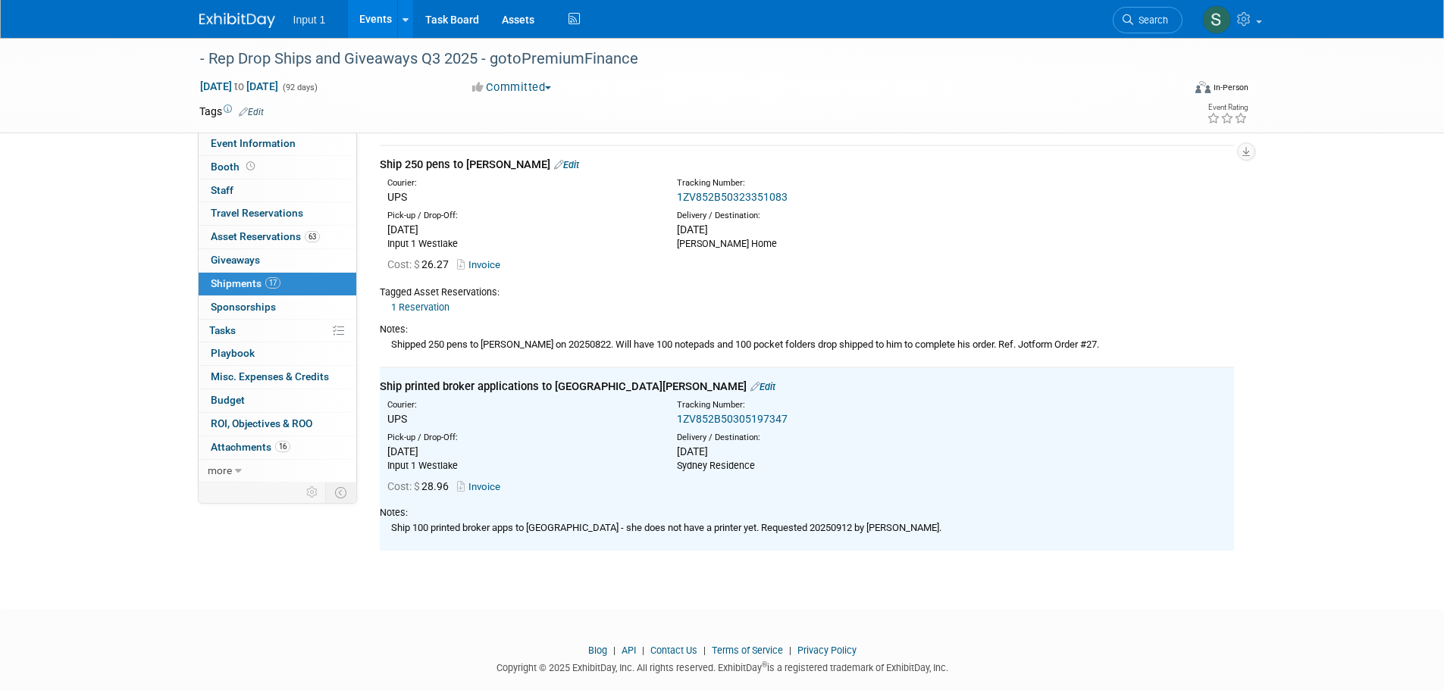
click at [1006, 625] on div at bounding box center [722, 634] width 1444 height 19
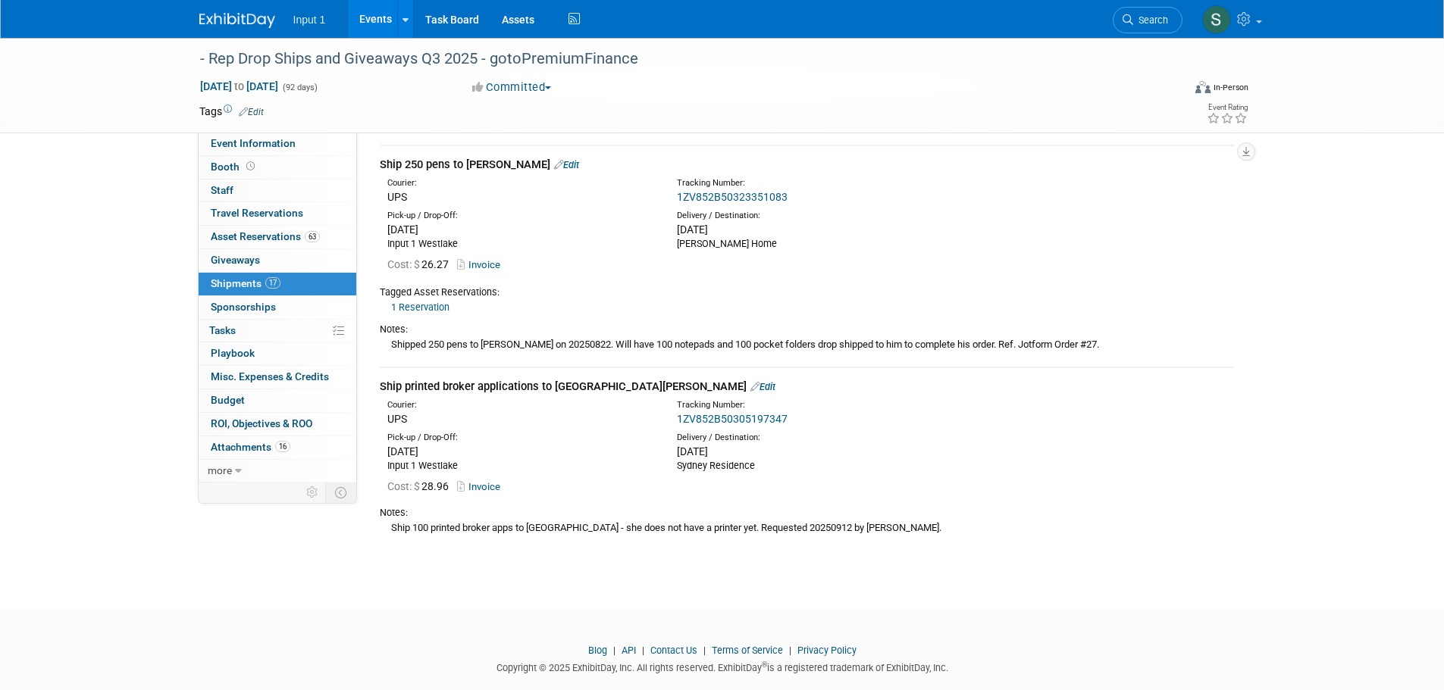
click at [1012, 446] on div "Pick-up / Drop-Off: [DATE] Input 1 [GEOGRAPHIC_DATA]" at bounding box center [806, 449] width 877 height 45
click at [977, 479] on div "Cost: $ 28.96 Invoice" at bounding box center [810, 487] width 847 height 16
